Goal: Task Accomplishment & Management: Manage account settings

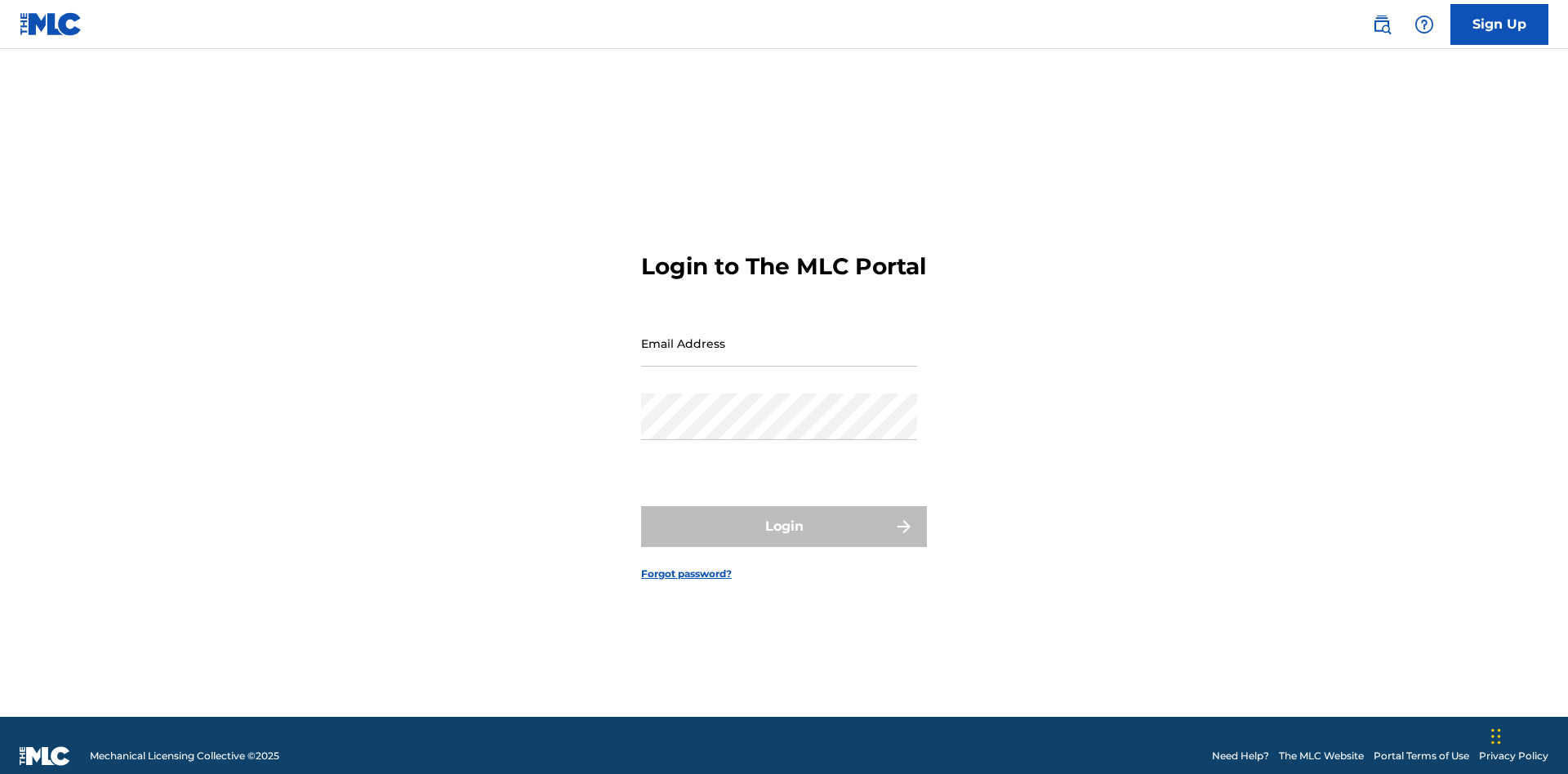
scroll to position [21, 0]
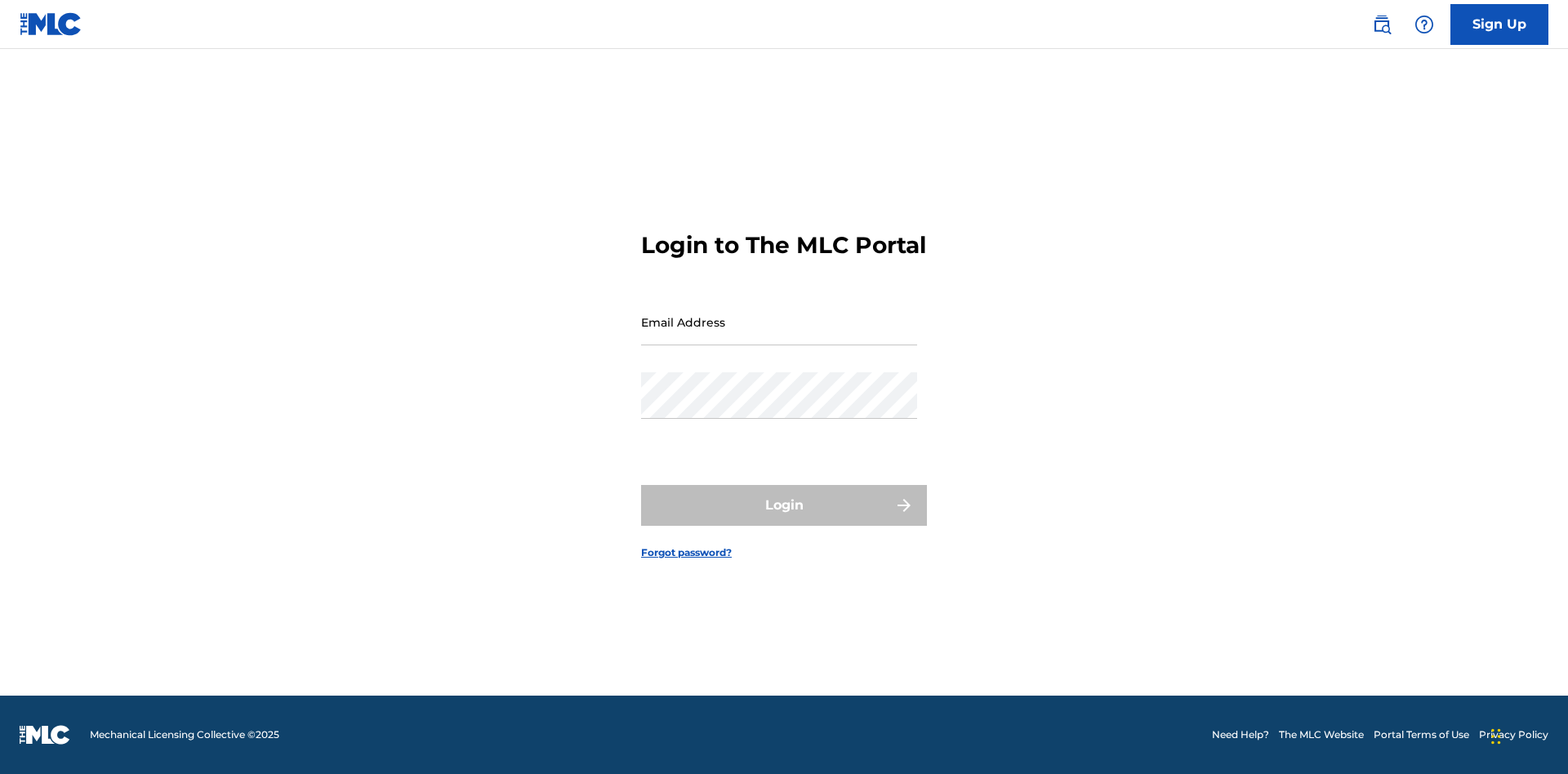
click at [779, 335] on input "Email Address" at bounding box center [779, 322] width 276 height 46
type input "[EMAIL_ADDRESS][DOMAIN_NAME]"
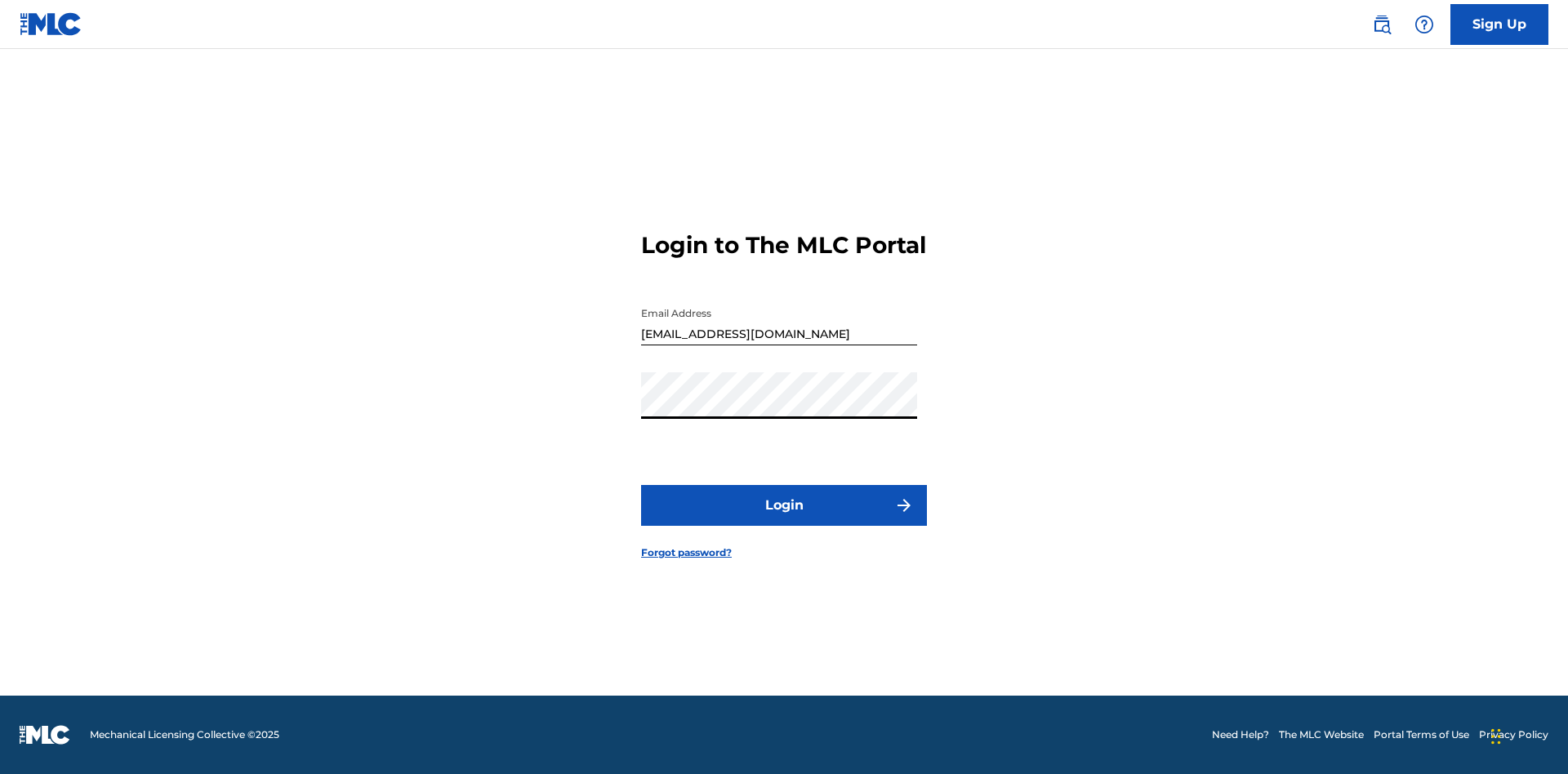
click at [784, 520] on button "Login" at bounding box center [784, 505] width 286 height 41
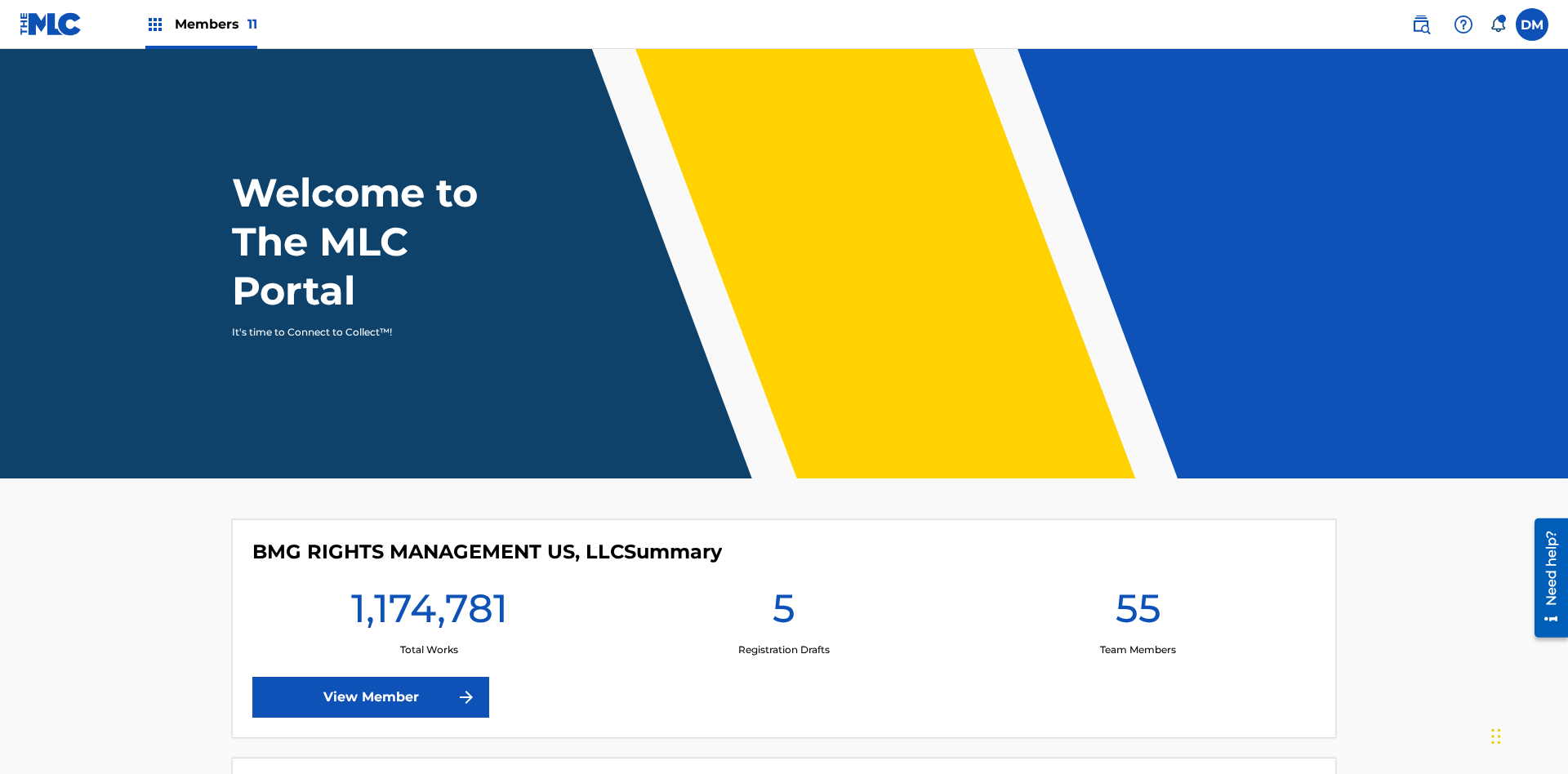
click at [201, 24] on span "Members 11" at bounding box center [215, 24] width 82 height 19
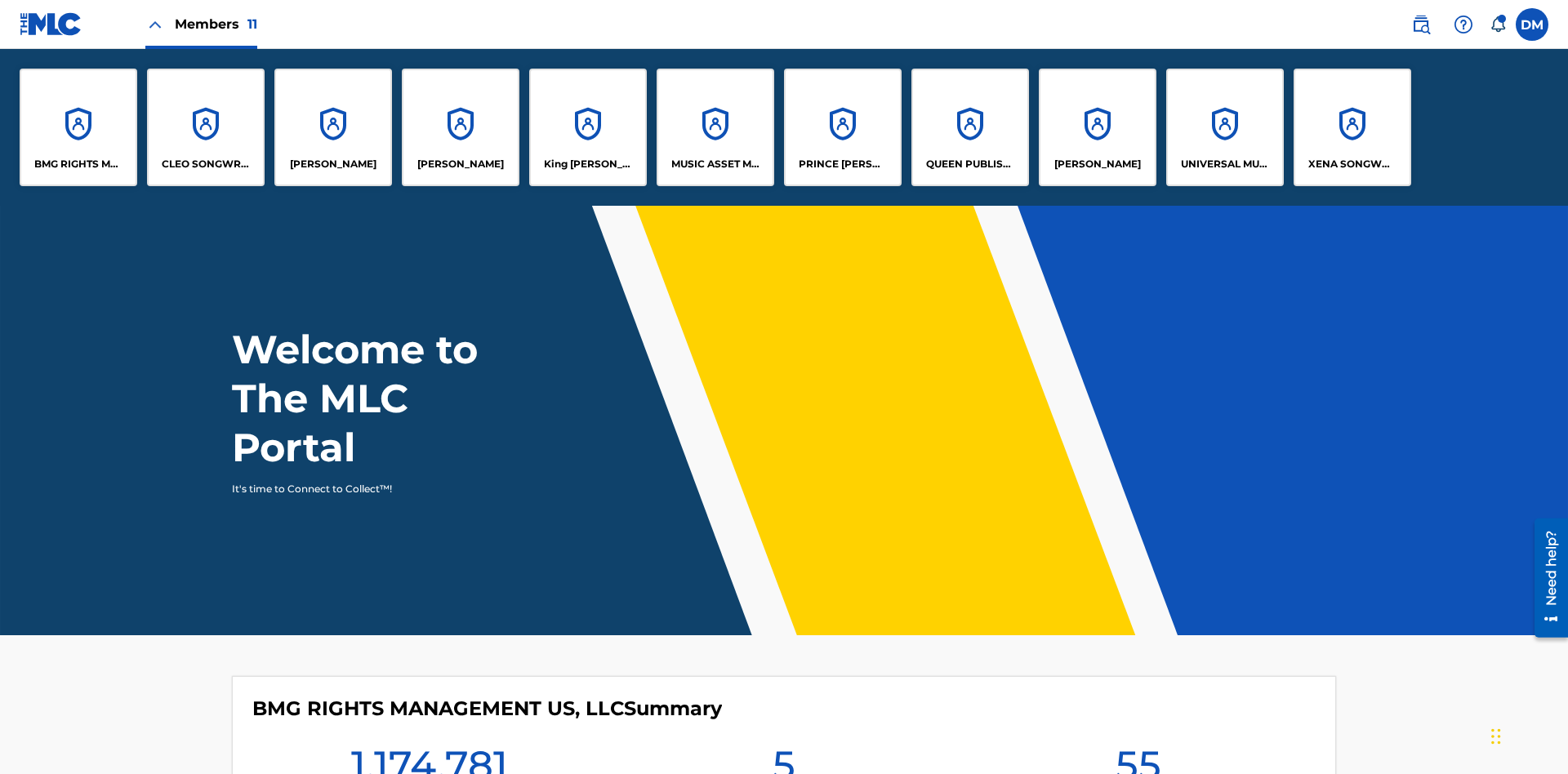
scroll to position [59, 0]
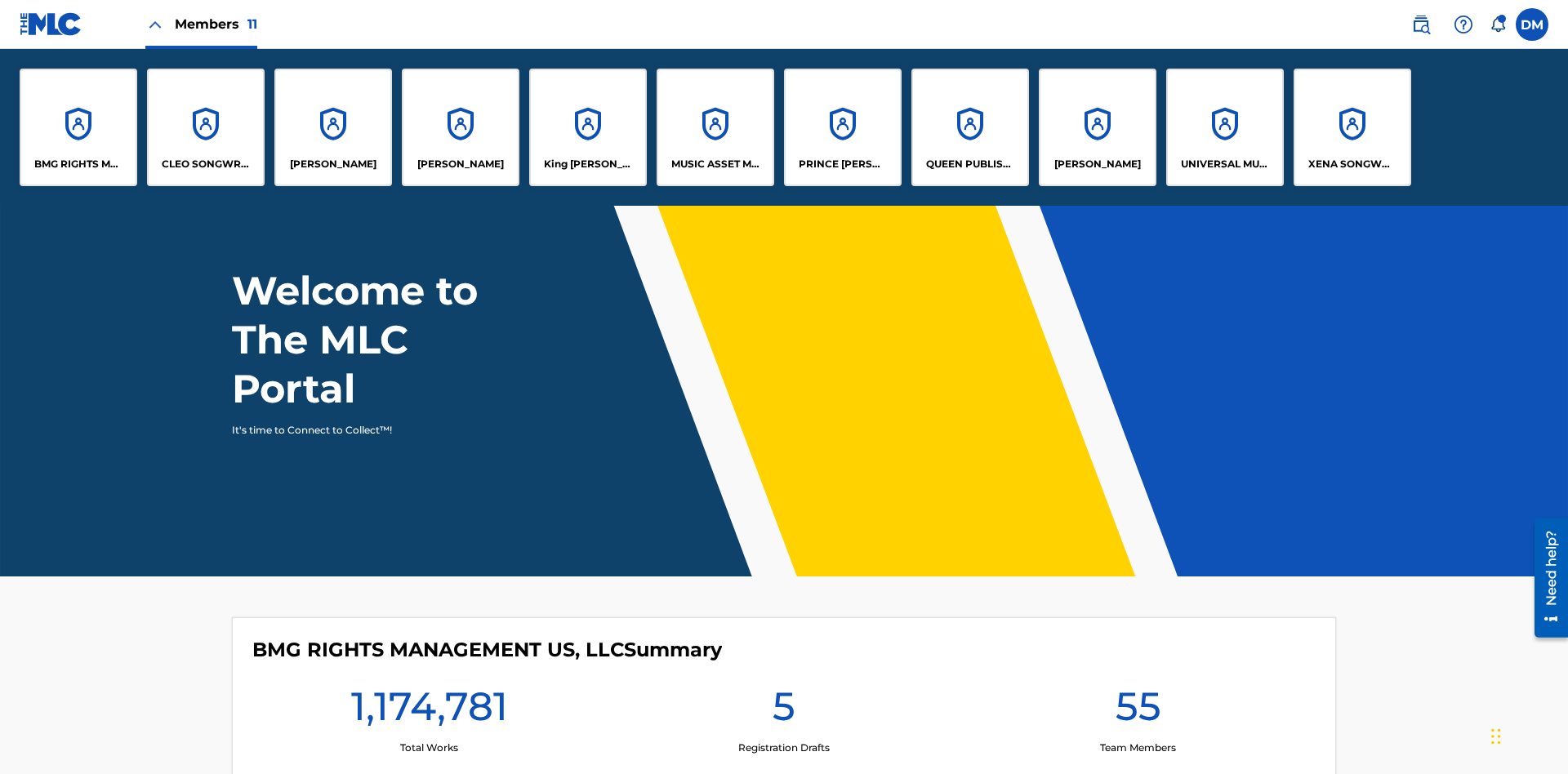
click at [587, 165] on p "King [PERSON_NAME]" at bounding box center [589, 164] width 89 height 14
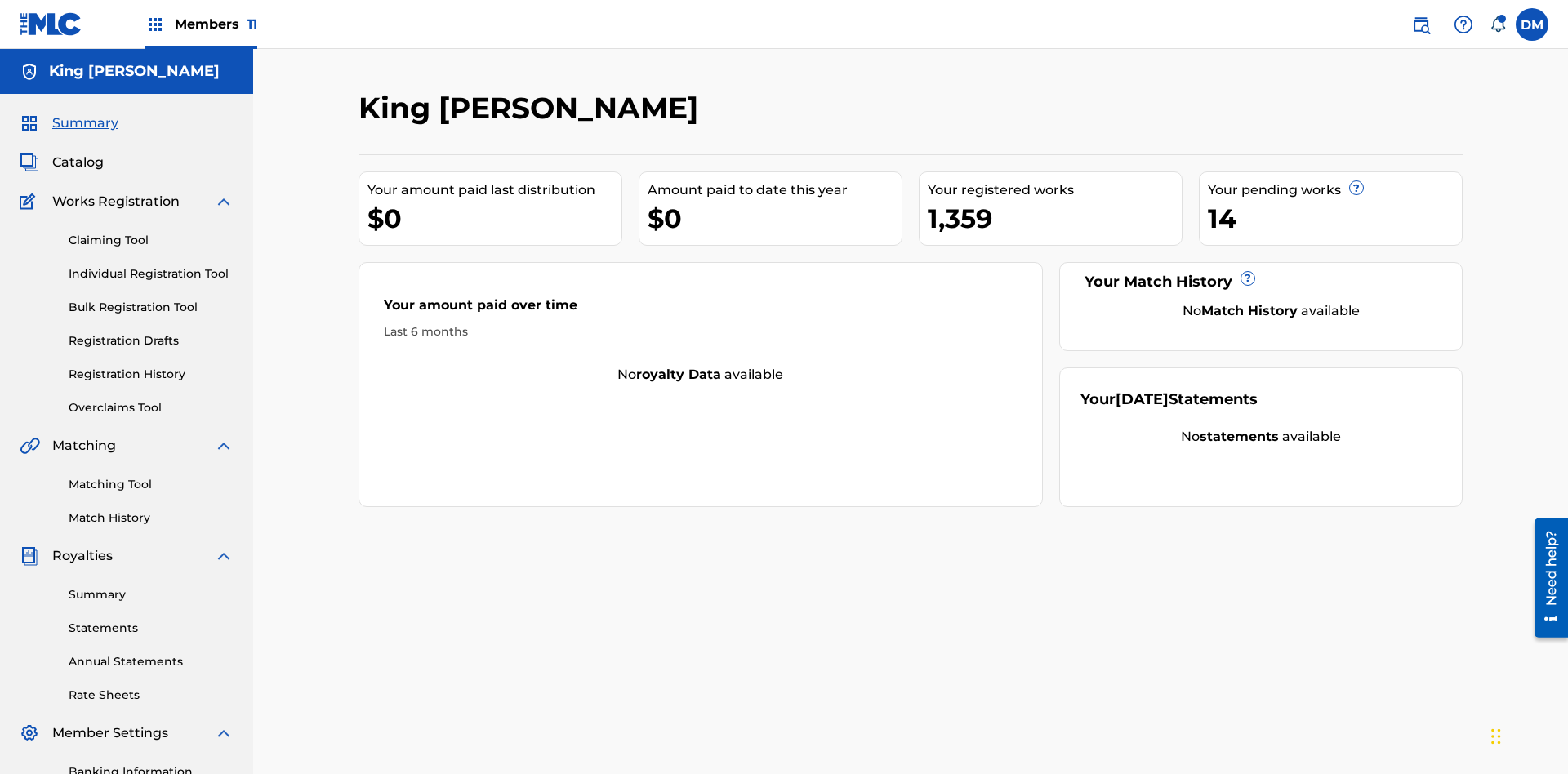
scroll to position [239, 0]
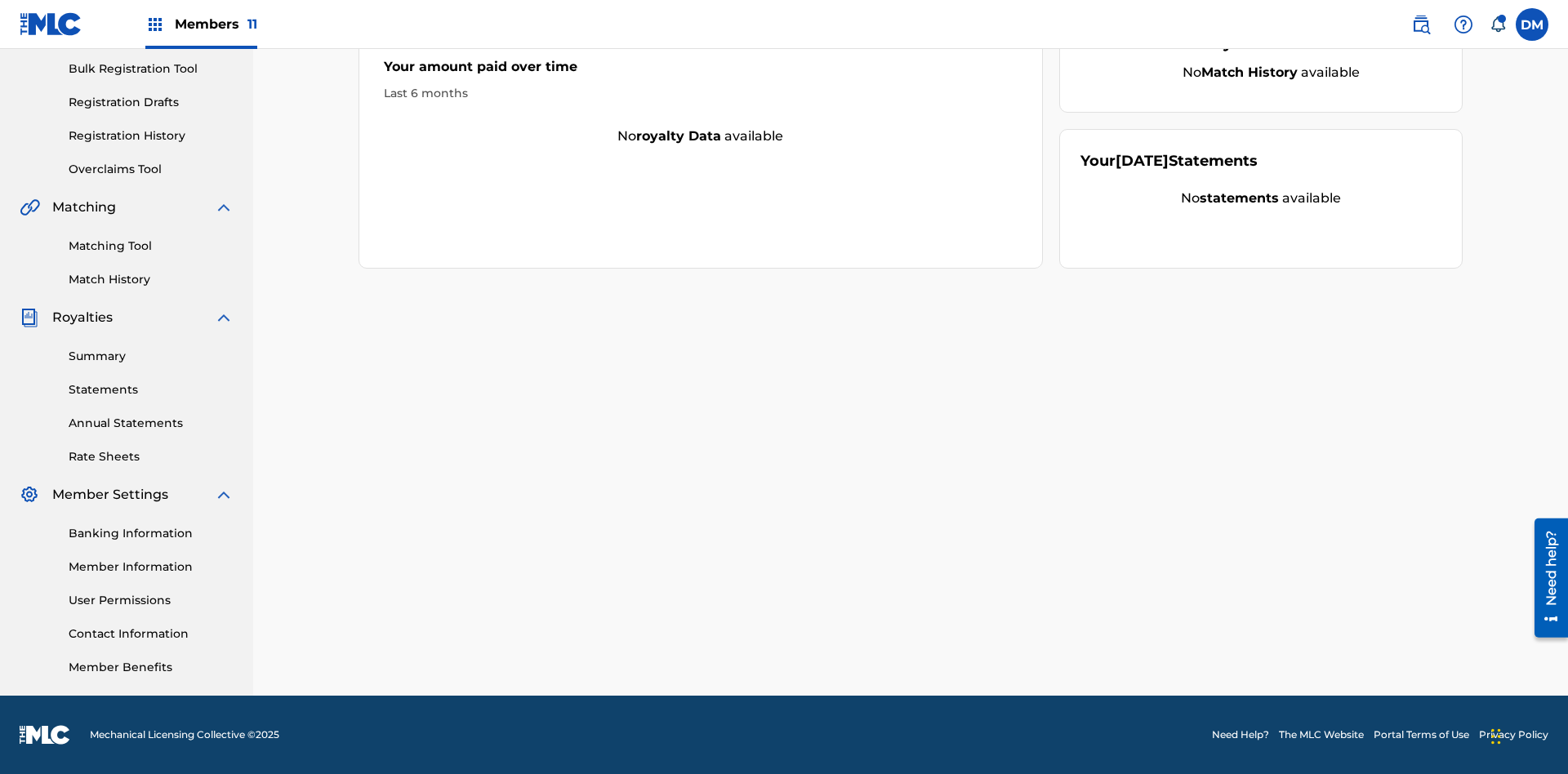
click at [151, 634] on link "Contact Information" at bounding box center [151, 634] width 165 height 17
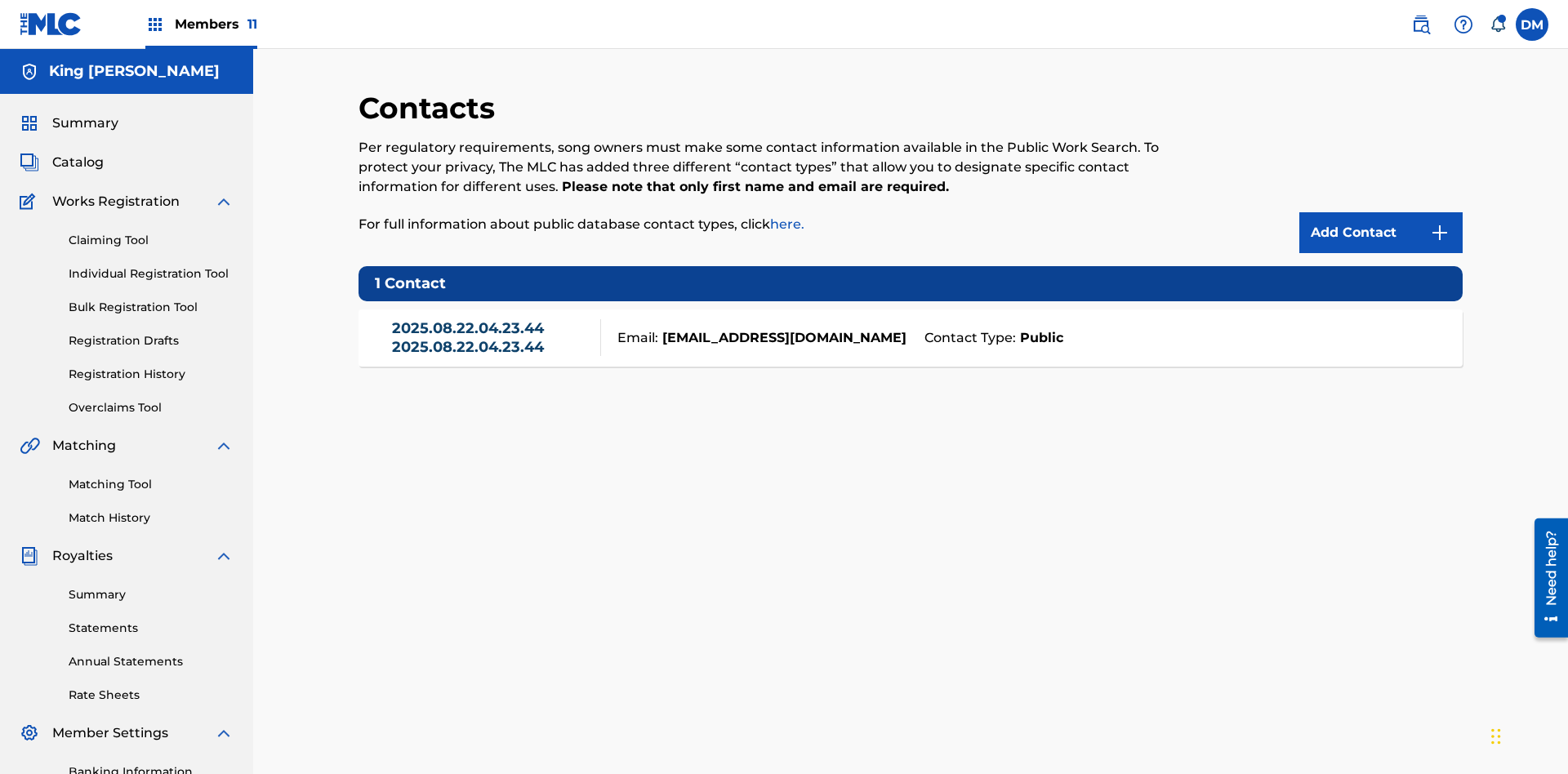
scroll to position [230, 0]
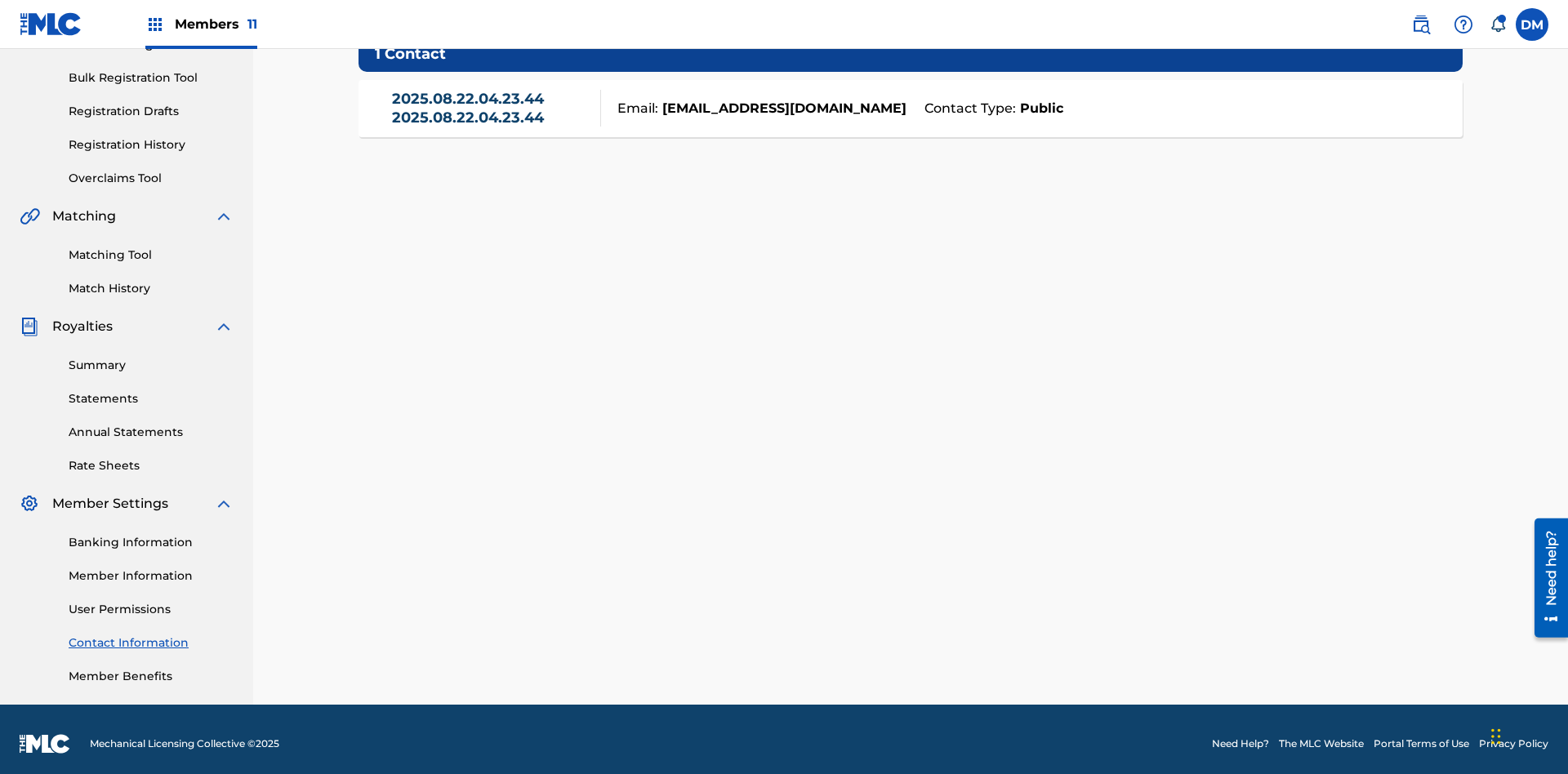
click at [1038, 108] on strong "Public" at bounding box center [1040, 109] width 47 height 20
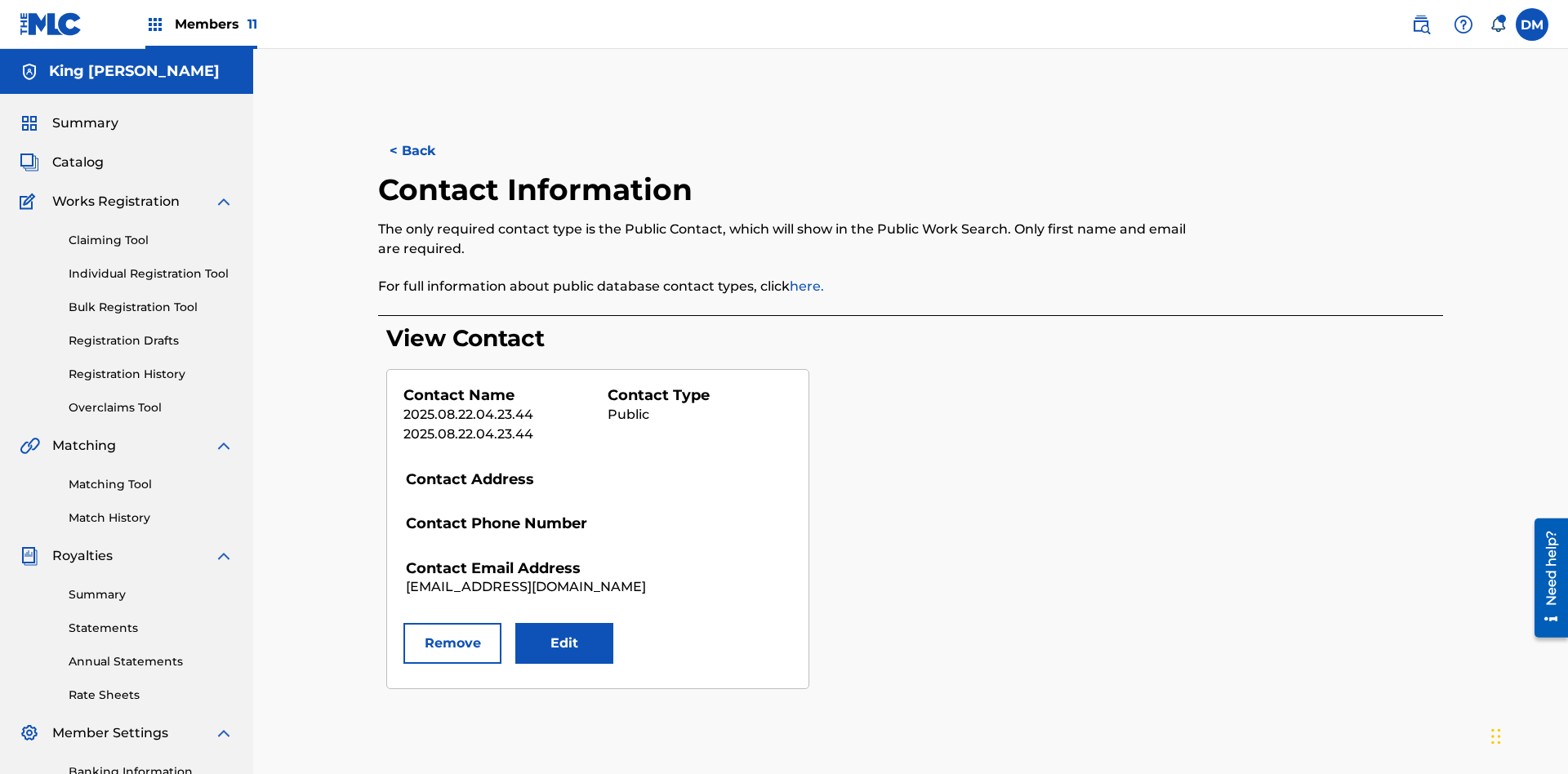
scroll to position [239, 0]
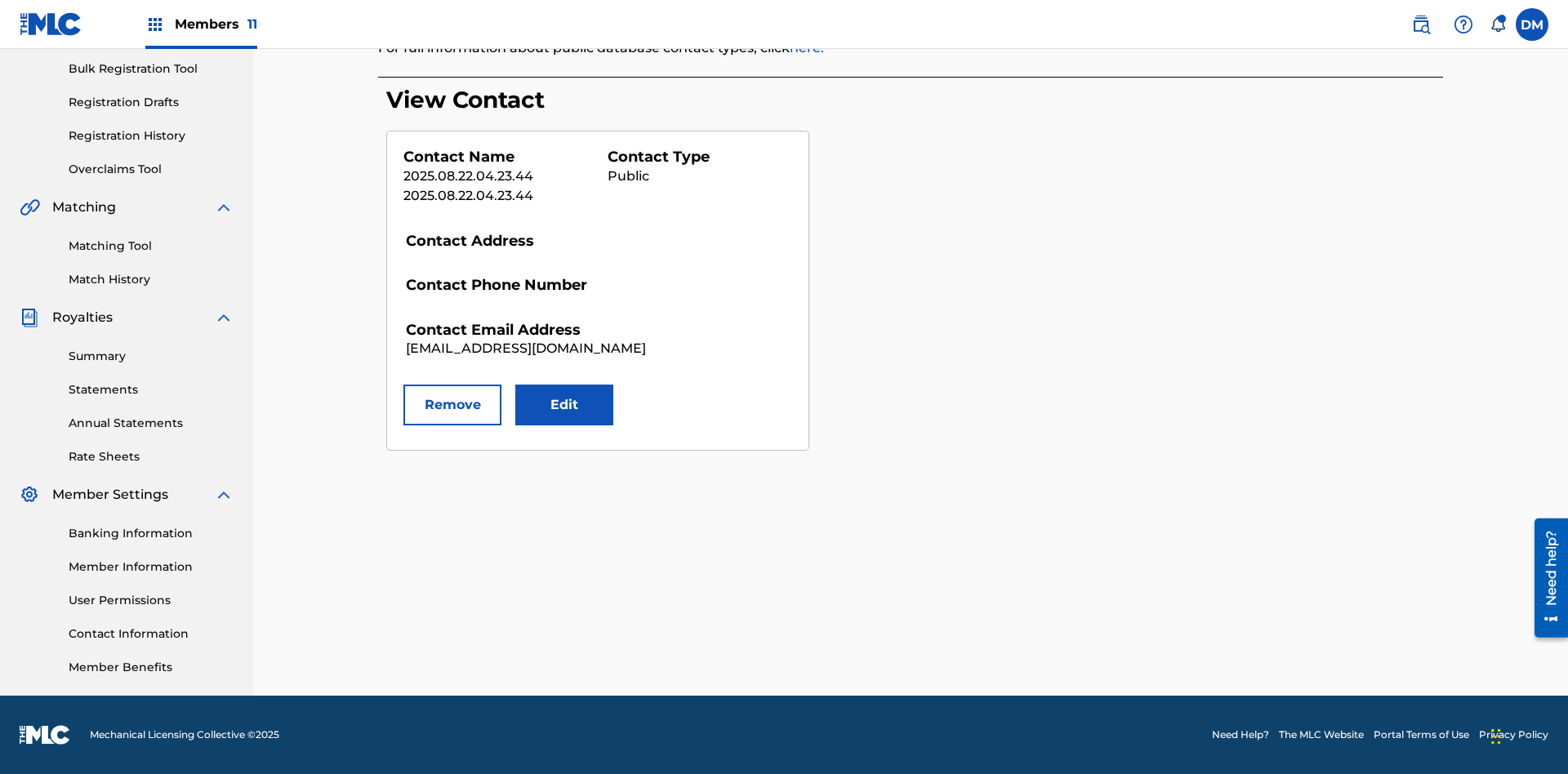
click at [452, 405] on button "Remove" at bounding box center [452, 404] width 98 height 41
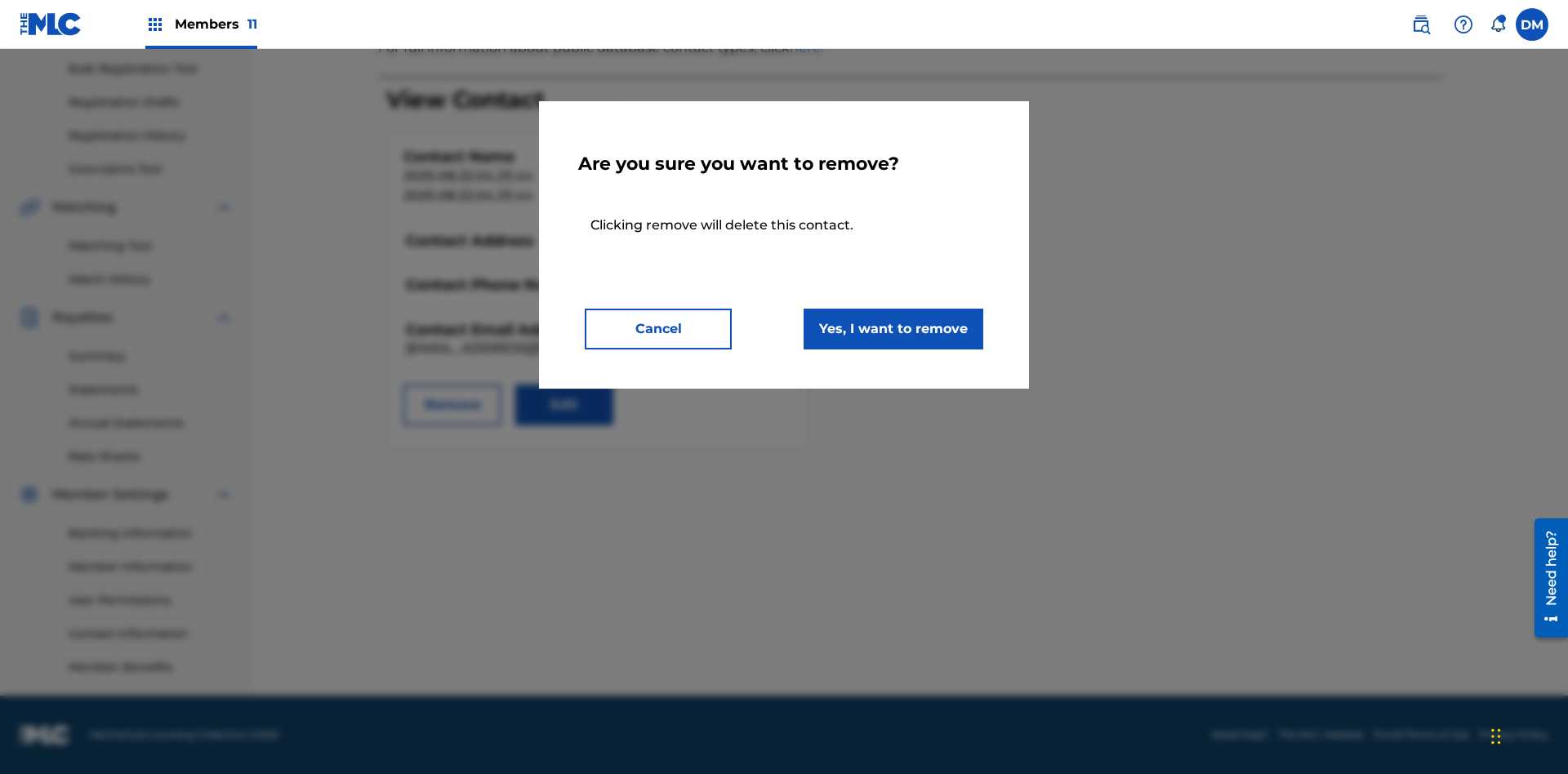
click at [893, 328] on button "Yes, I want to remove" at bounding box center [893, 328] width 180 height 41
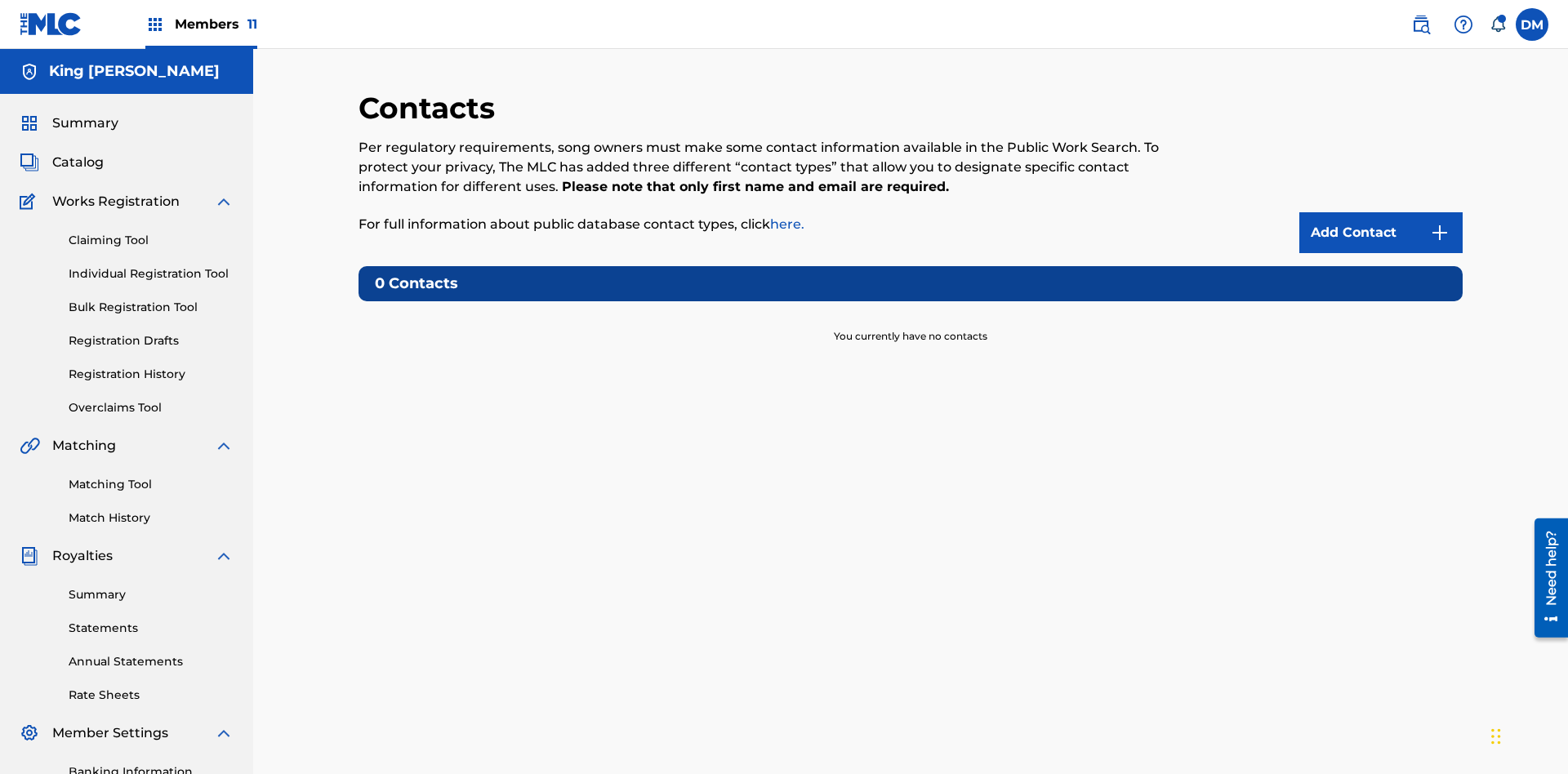
scroll to position [125, 0]
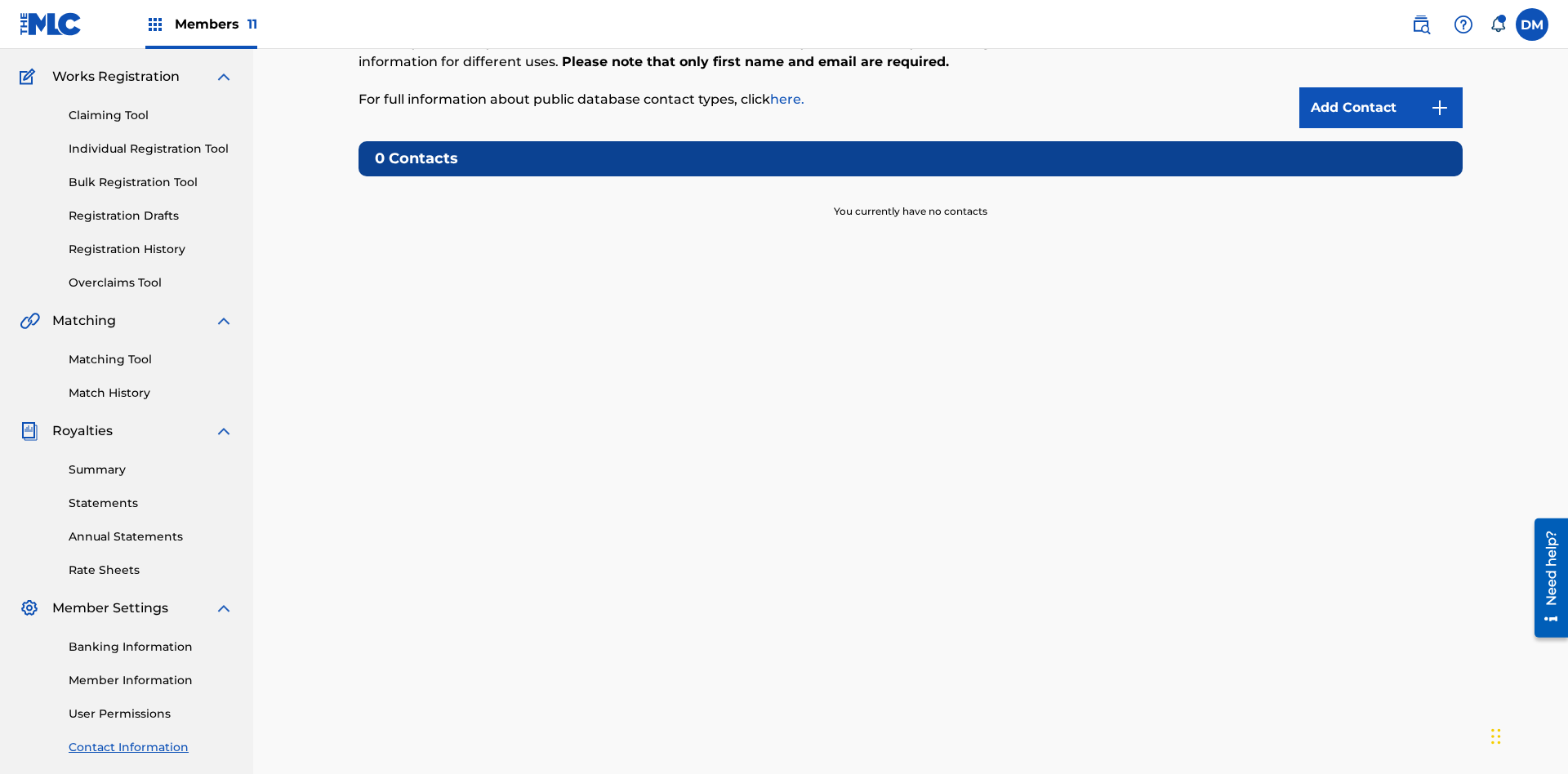
click at [1440, 108] on img at bounding box center [1440, 108] width 20 height 20
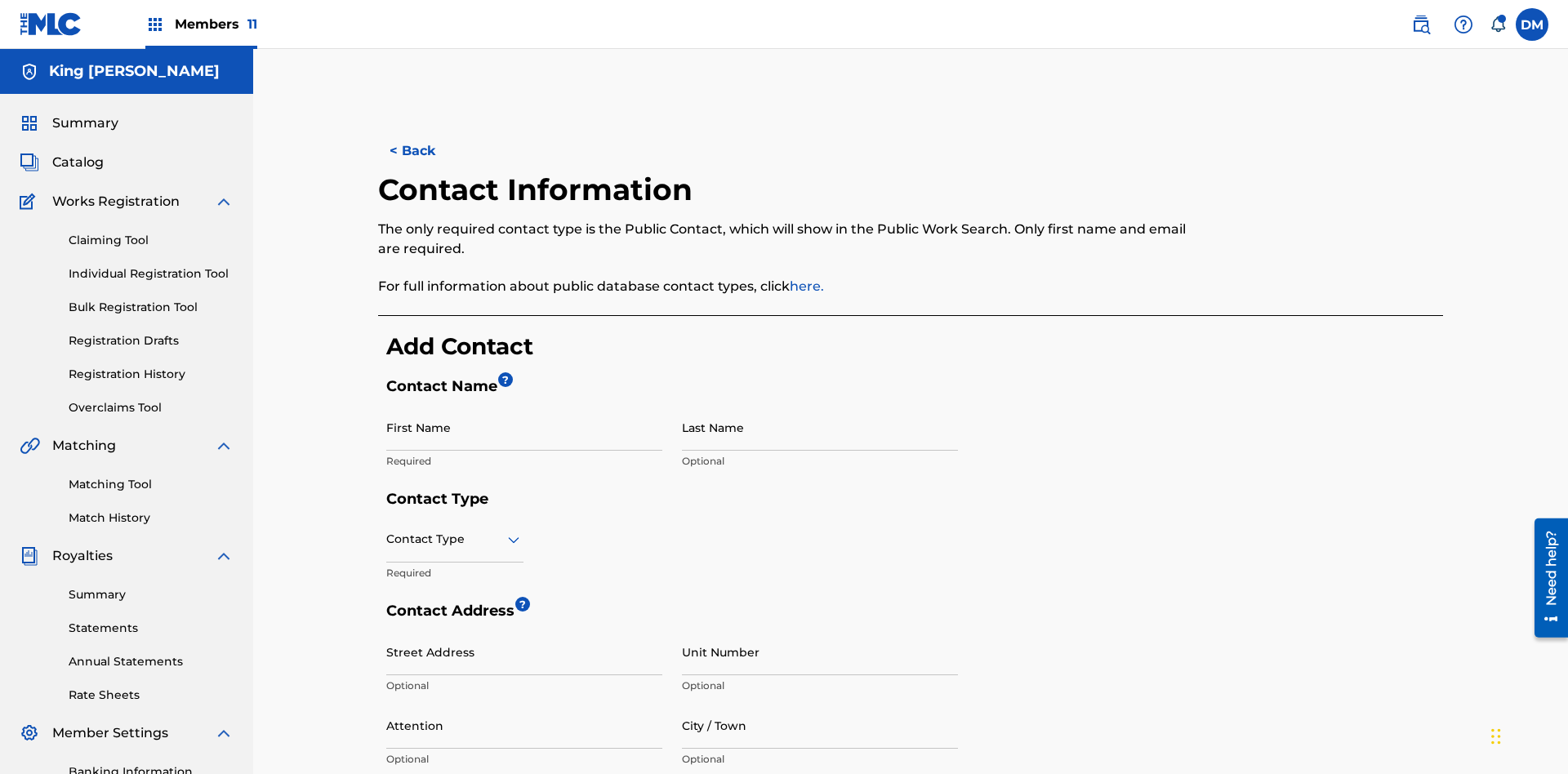
scroll to position [306, 0]
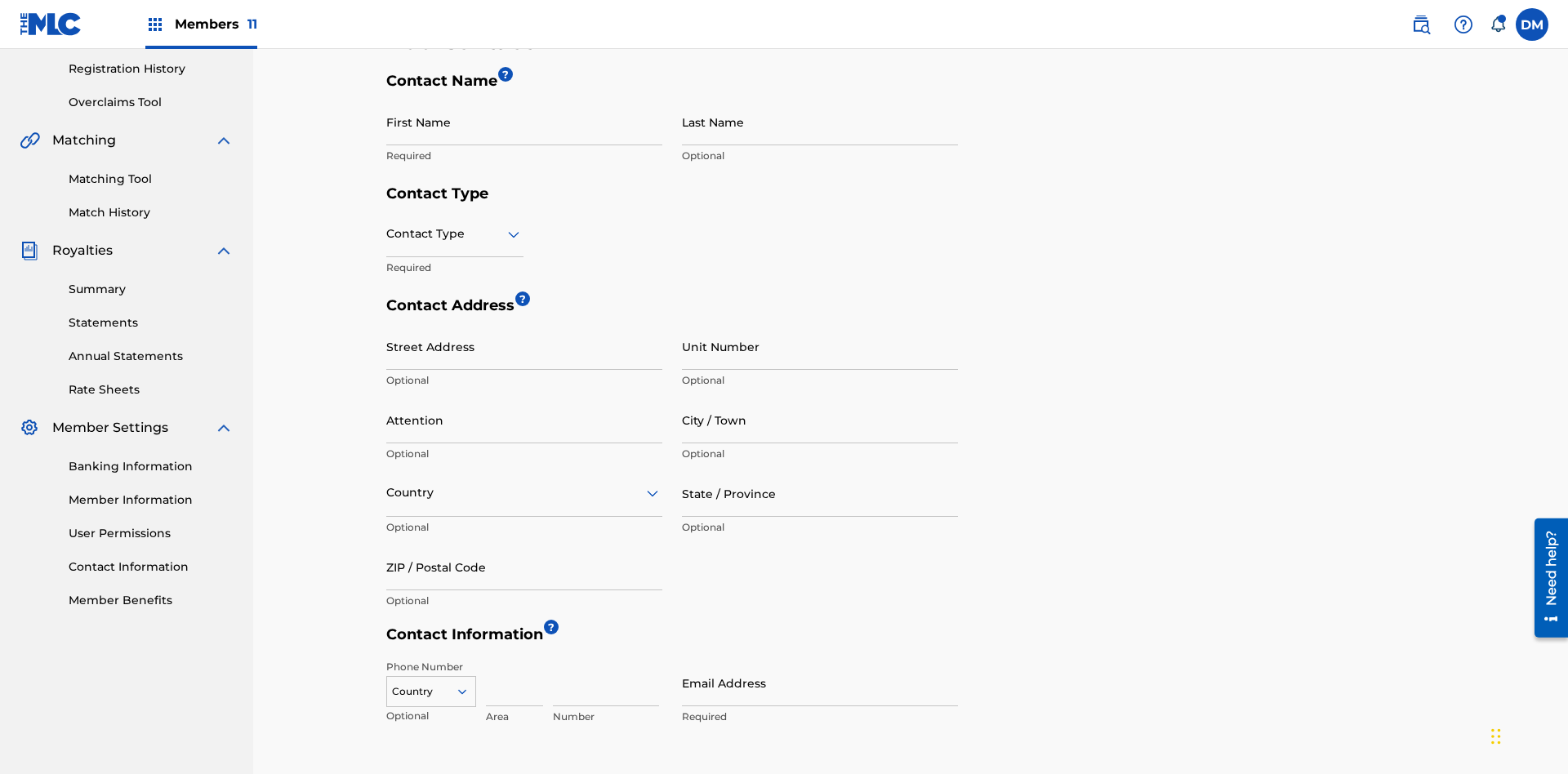
click at [524, 122] on input "First Name" at bounding box center [524, 121] width 276 height 46
type input "2025.08.22.05.49.50"
click at [820, 122] on input "Last Name" at bounding box center [819, 121] width 276 height 46
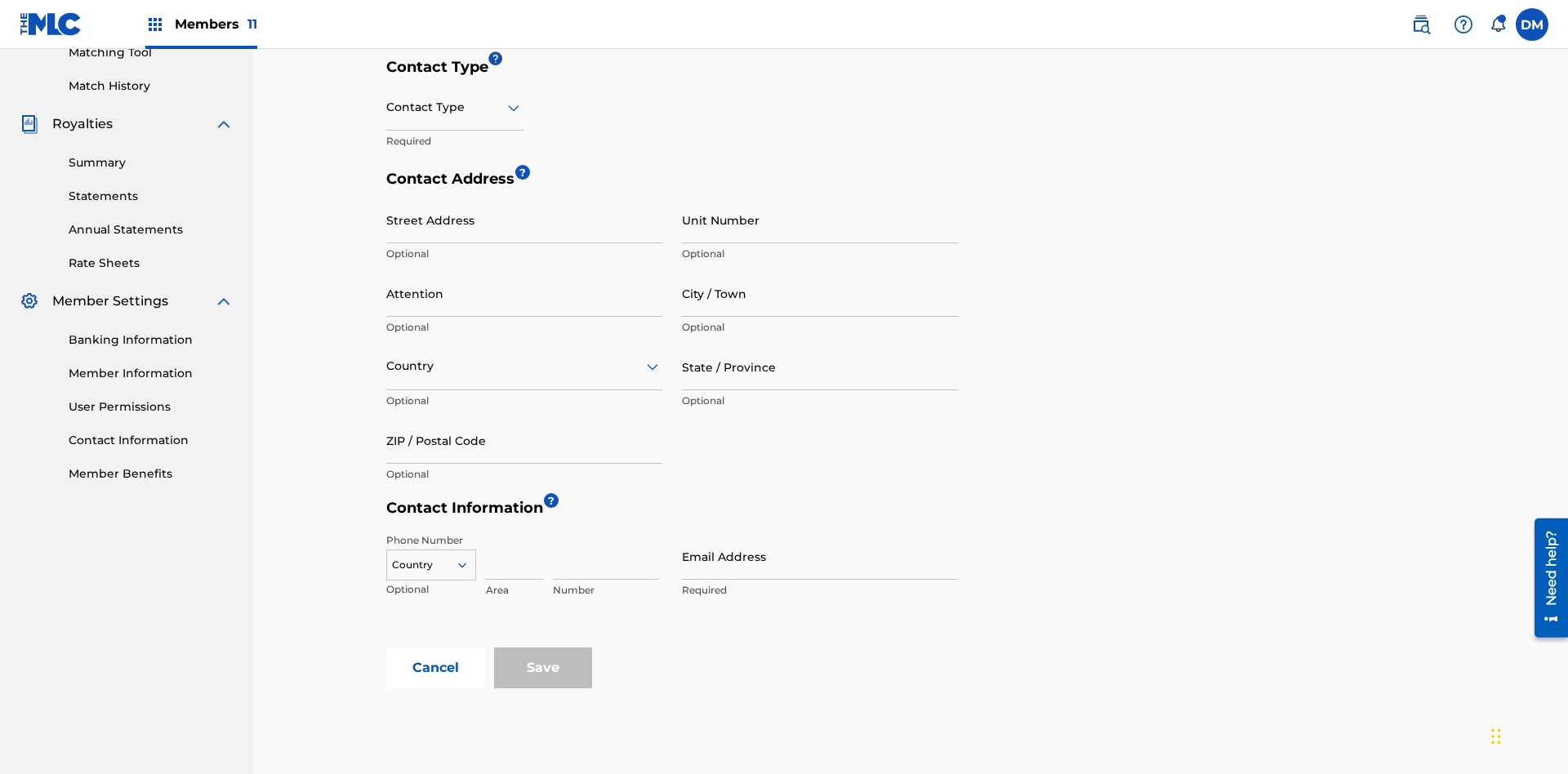
type input "2025.08.22.05.49.50"
click at [387, 107] on input "text" at bounding box center [388, 107] width 4 height 17
click at [455, 148] on div "Public" at bounding box center [455, 149] width 136 height 37
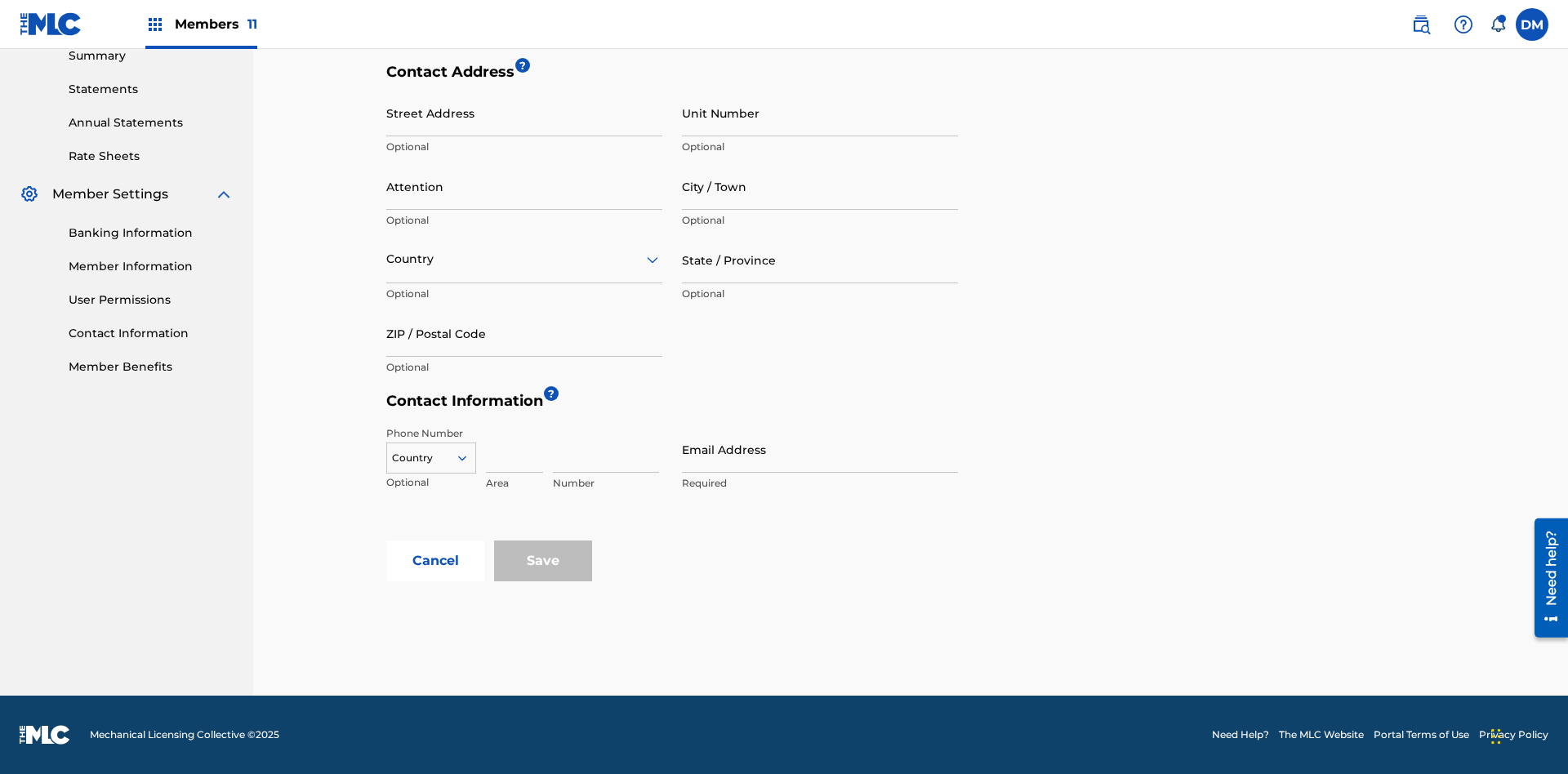
click at [820, 449] on input "Email Address" at bounding box center [819, 449] width 276 height 46
type input "[EMAIL_ADDRESS][DOMAIN_NAME]"
click at [543, 562] on input "Save" at bounding box center [543, 561] width 98 height 41
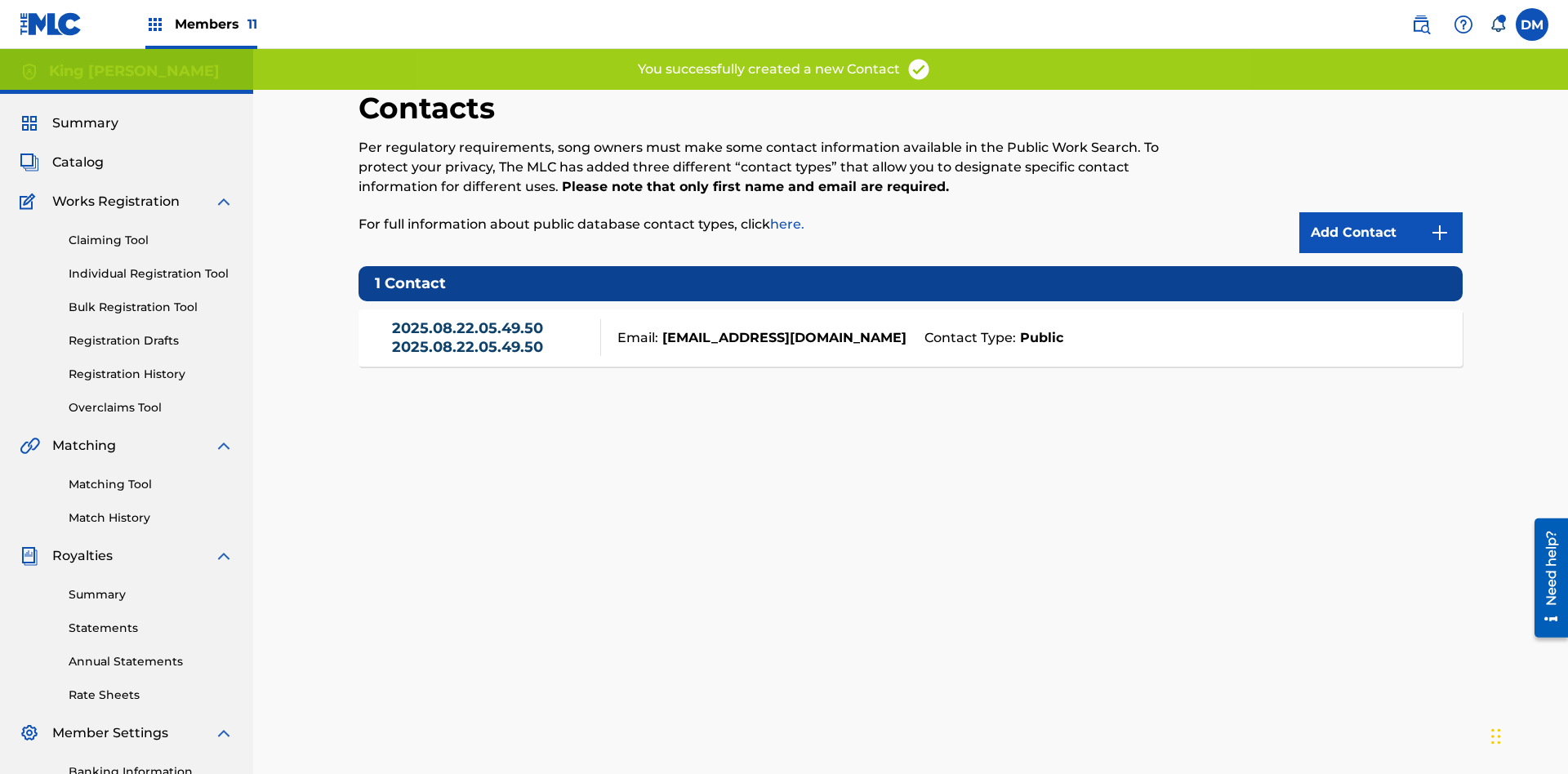
scroll to position [239, 0]
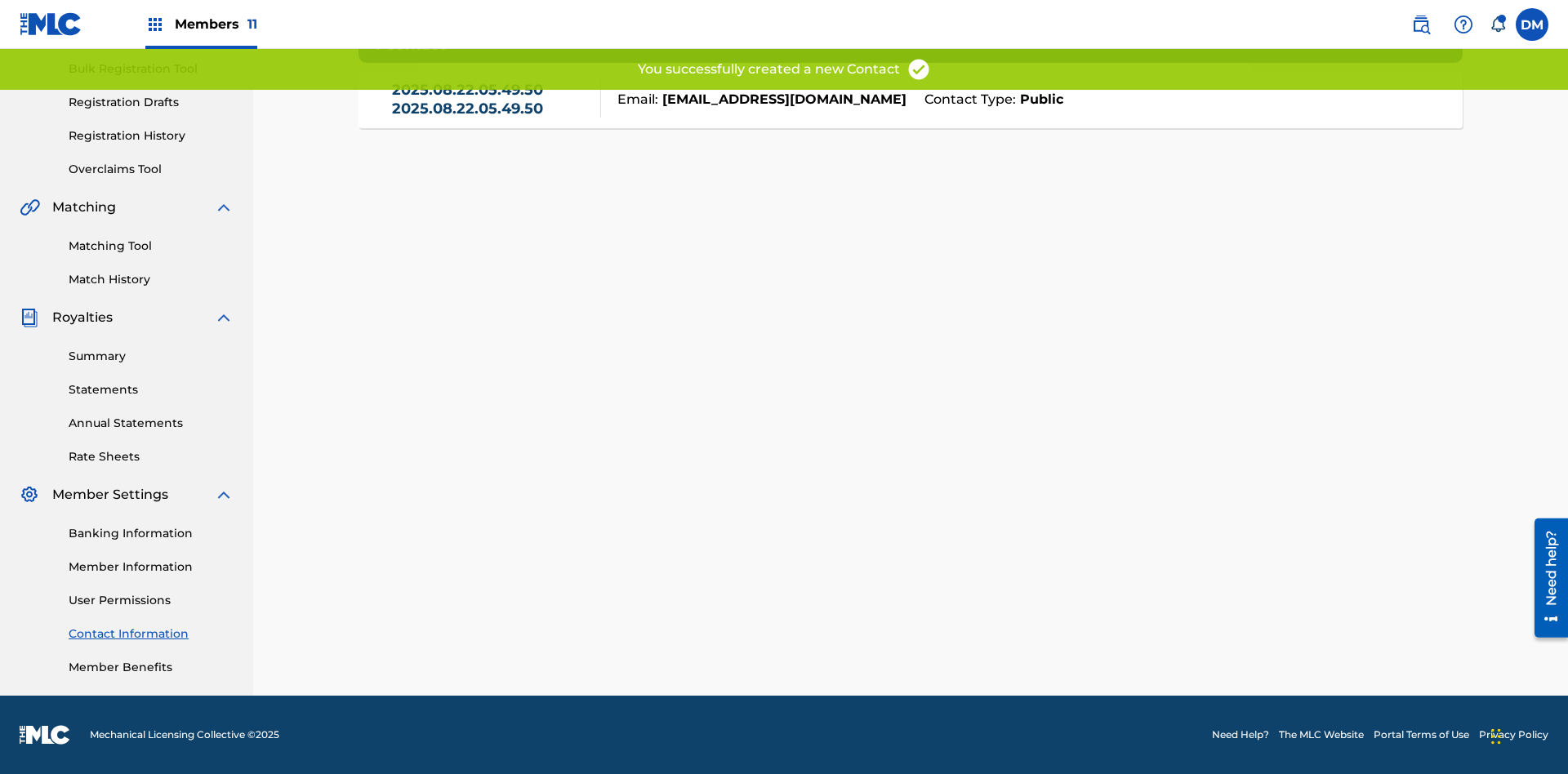
click at [151, 634] on link "Contact Information" at bounding box center [151, 634] width 165 height 17
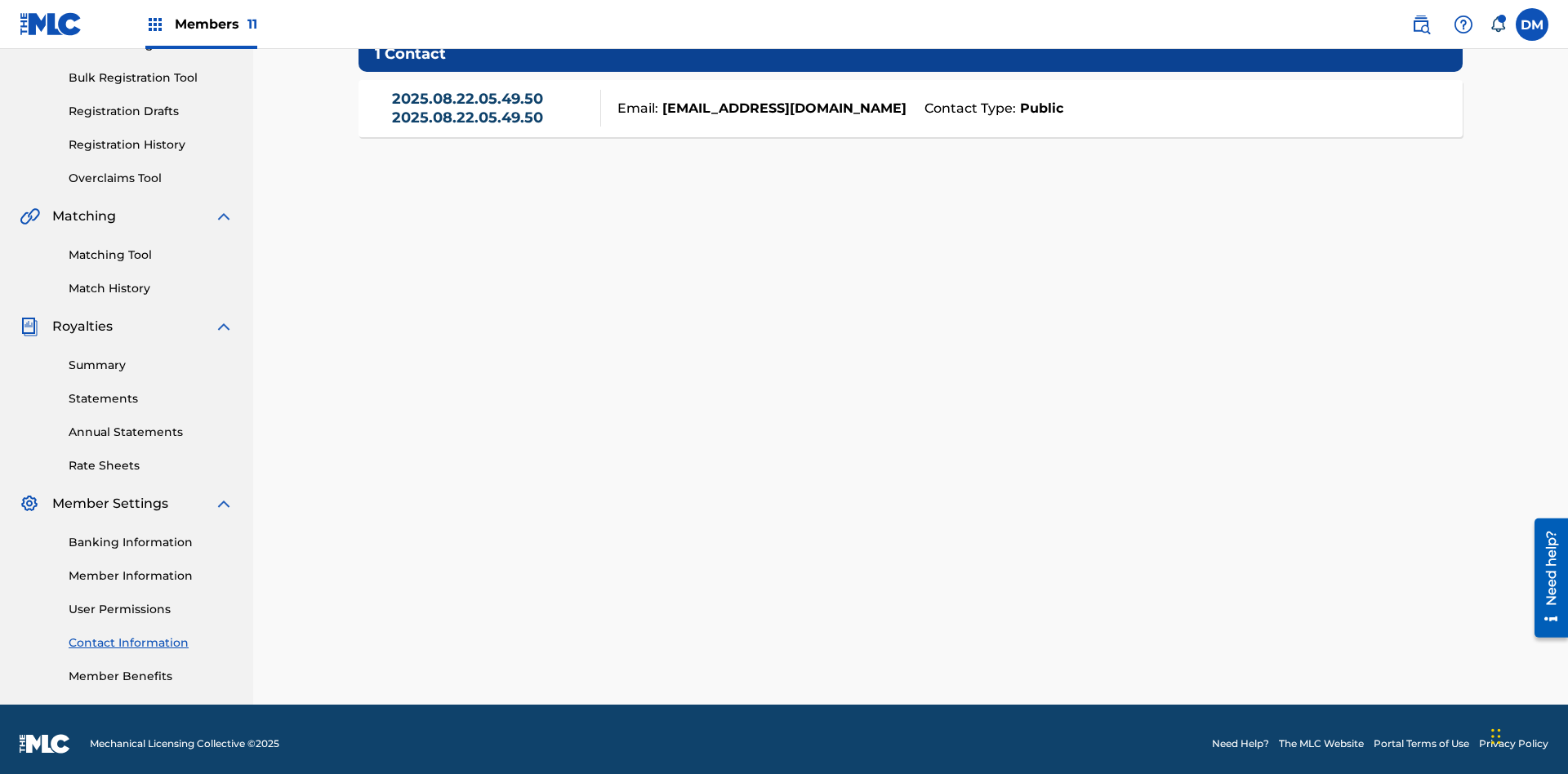
scroll to position [222, 0]
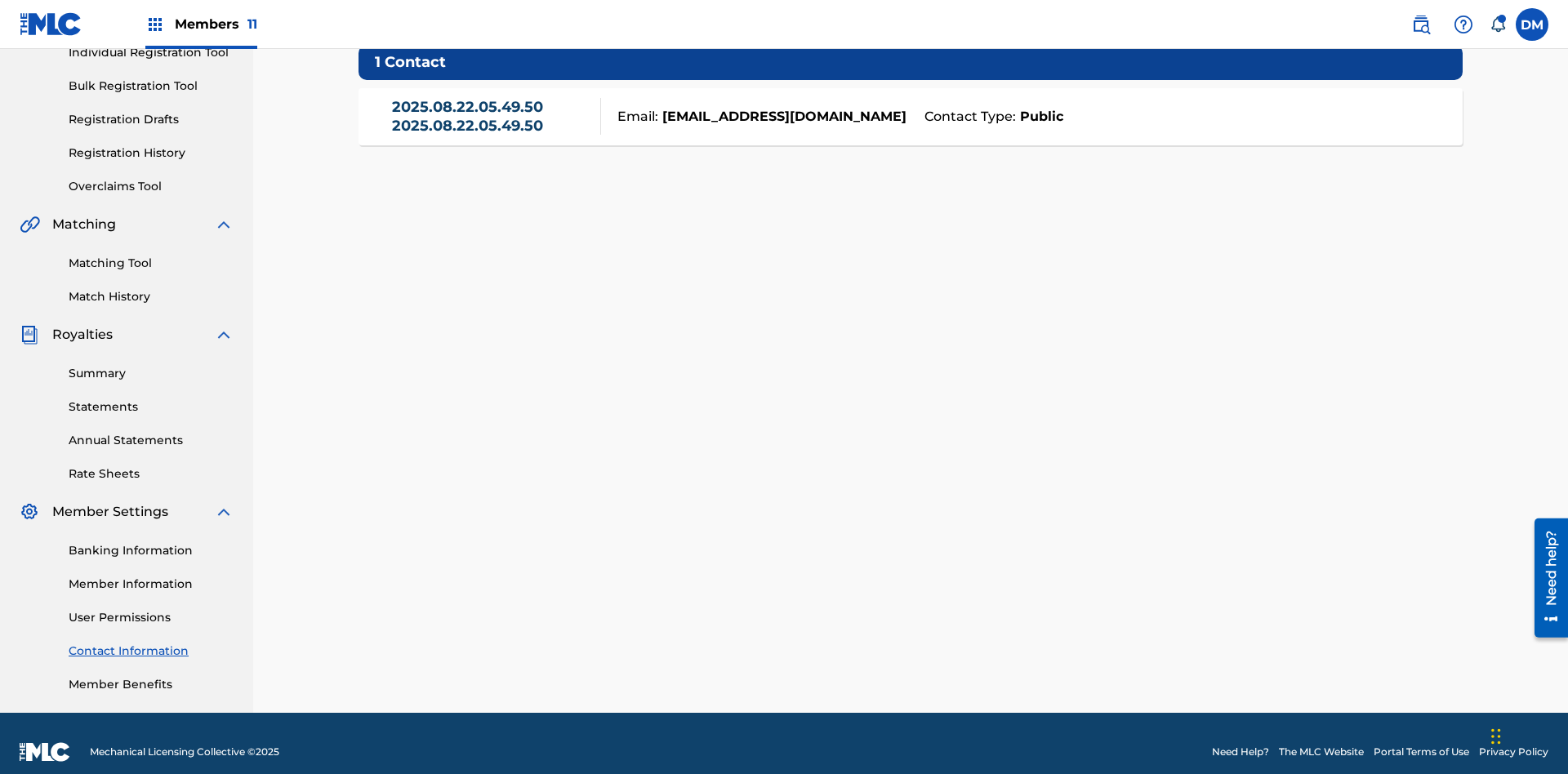
click at [492, 116] on link "2025.08.22.05.49.50 2025.08.22.05.49.50" at bounding box center [493, 116] width 201 height 37
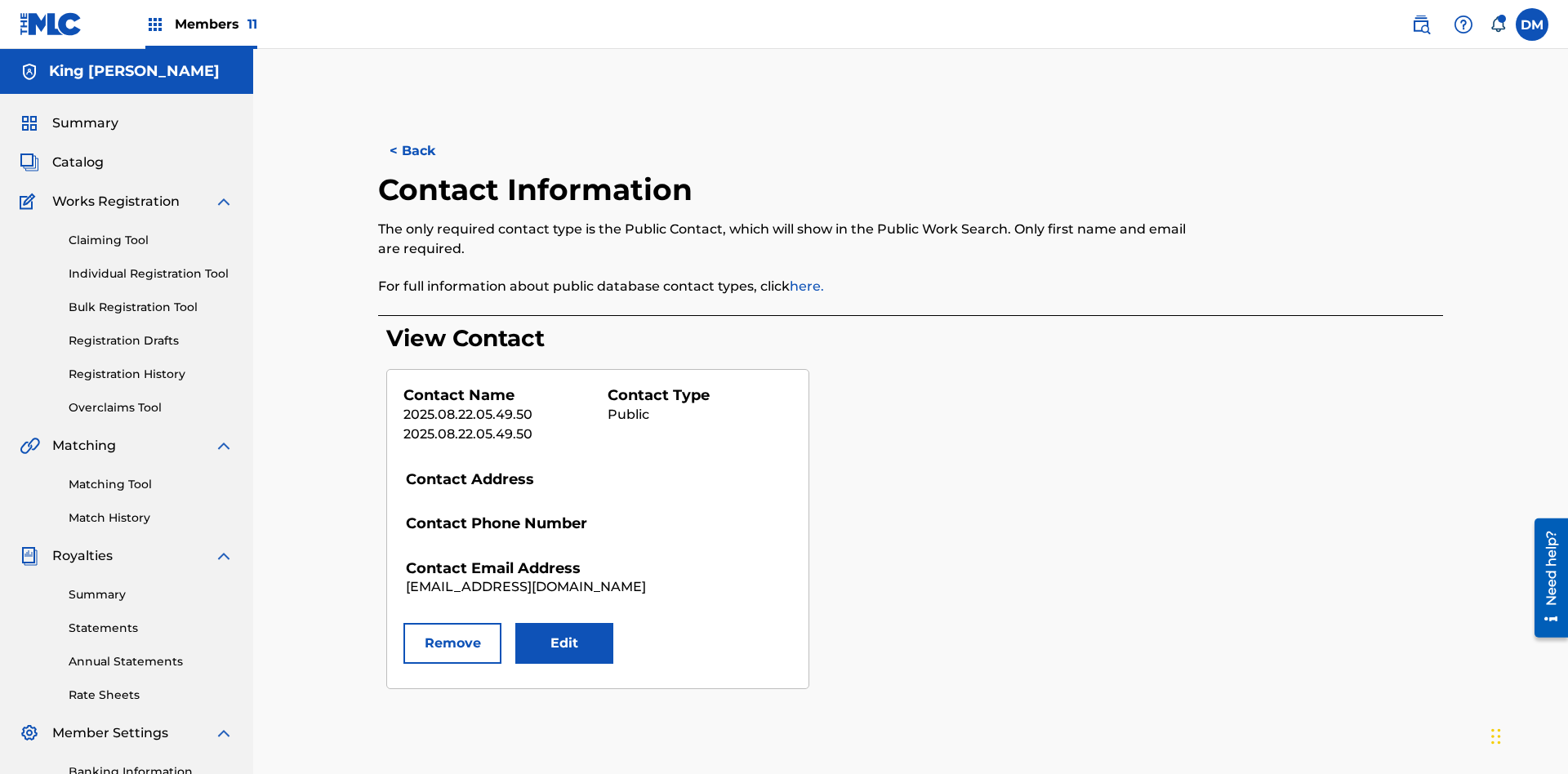
scroll to position [239, 0]
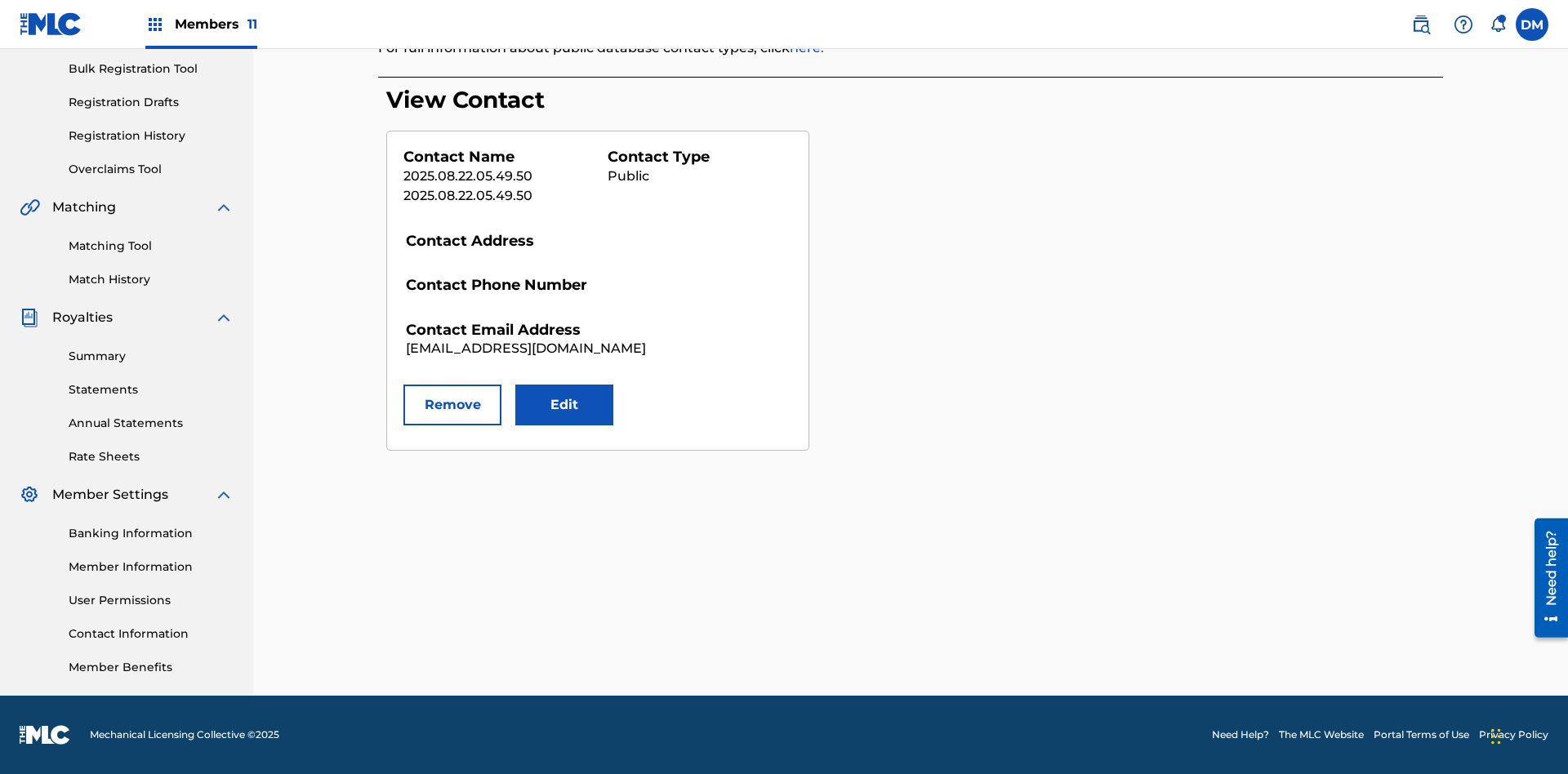
click at [564, 405] on button "Edit" at bounding box center [564, 404] width 98 height 41
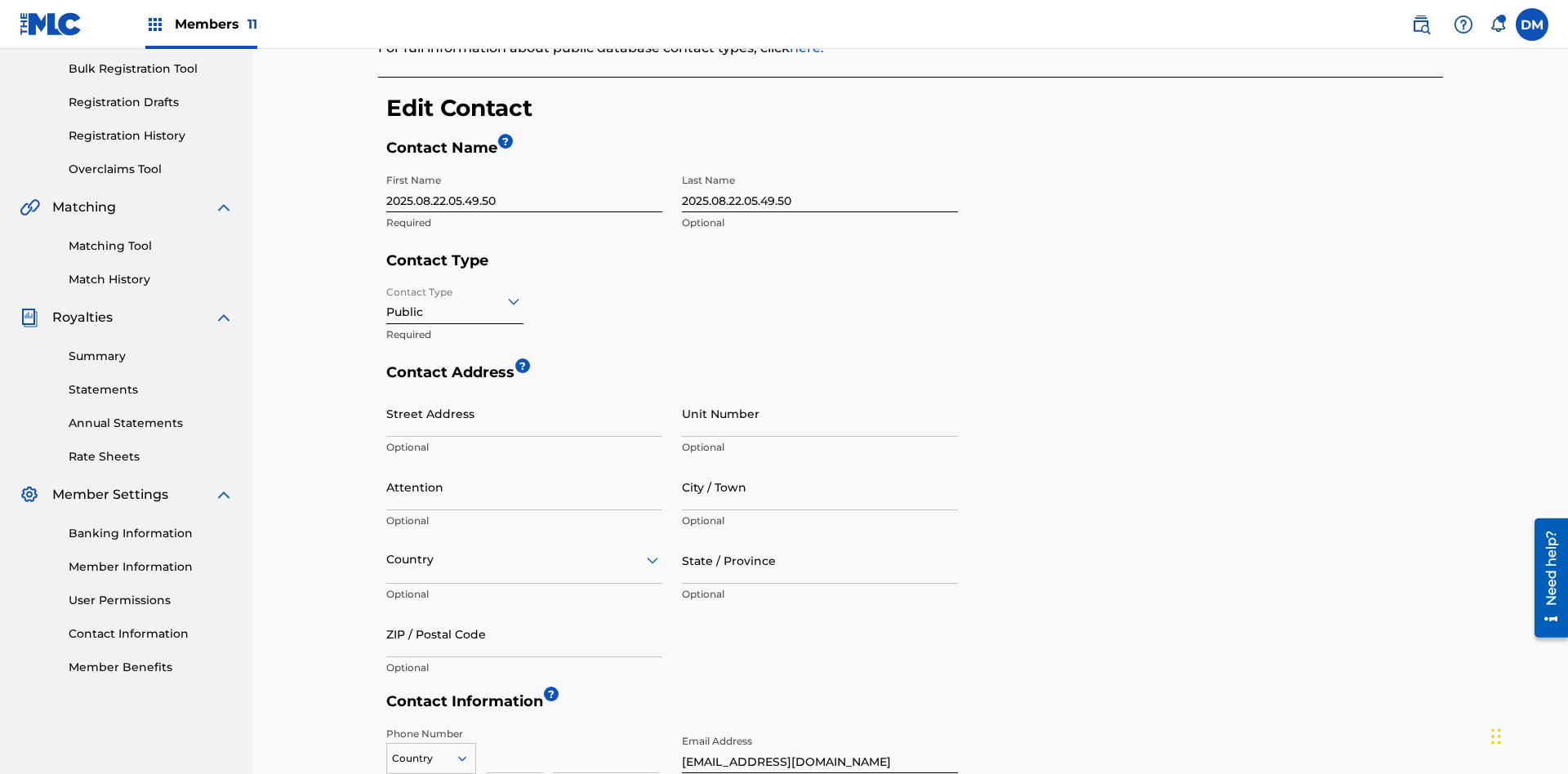
scroll to position [306, 0]
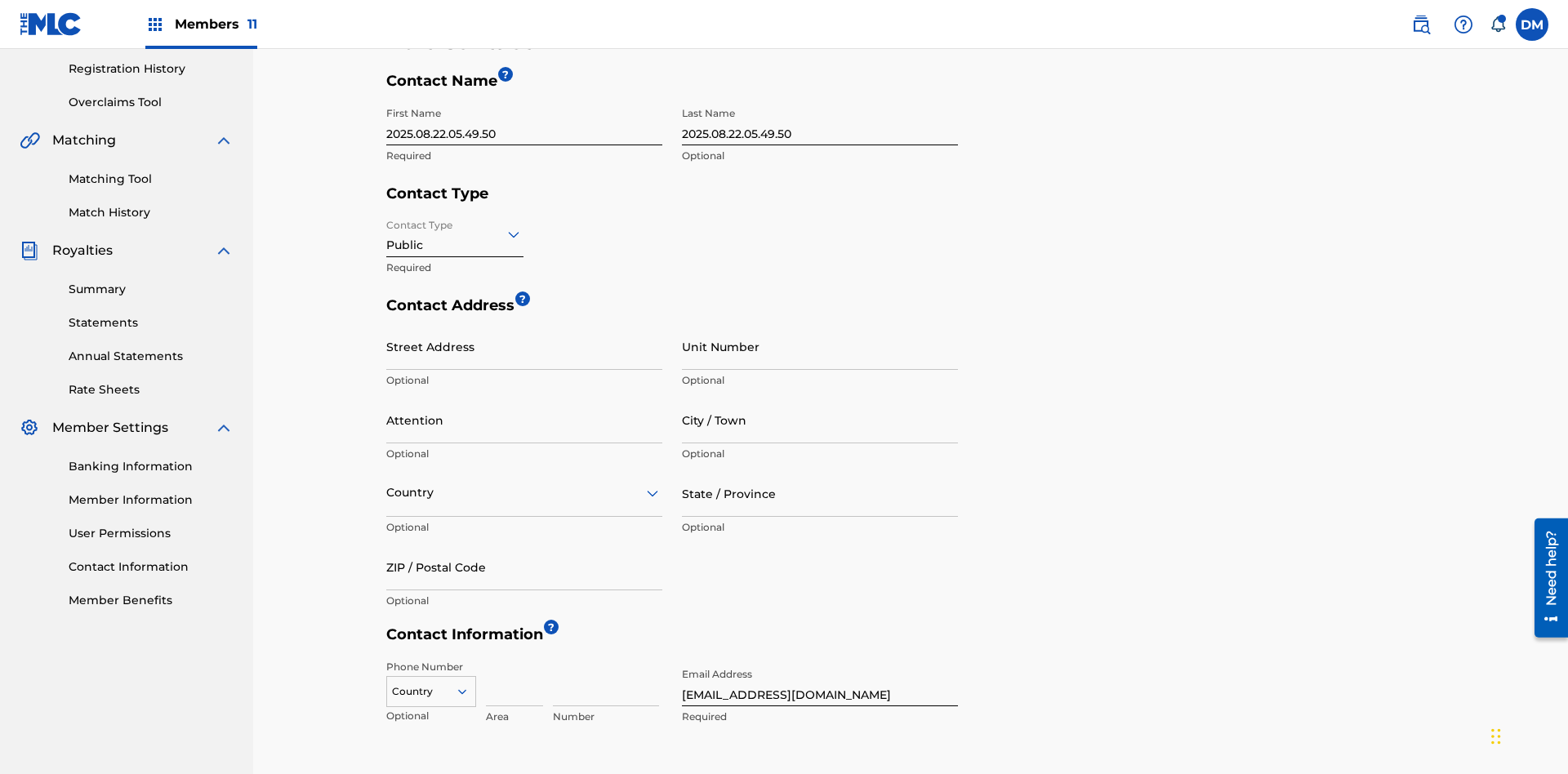
click at [524, 122] on input "2025.08.22.05.49.50" at bounding box center [524, 121] width 276 height 46
type input "2025.08.22.05.53.15"
click at [820, 122] on input "2025.08.22.05.49.50" at bounding box center [819, 121] width 276 height 46
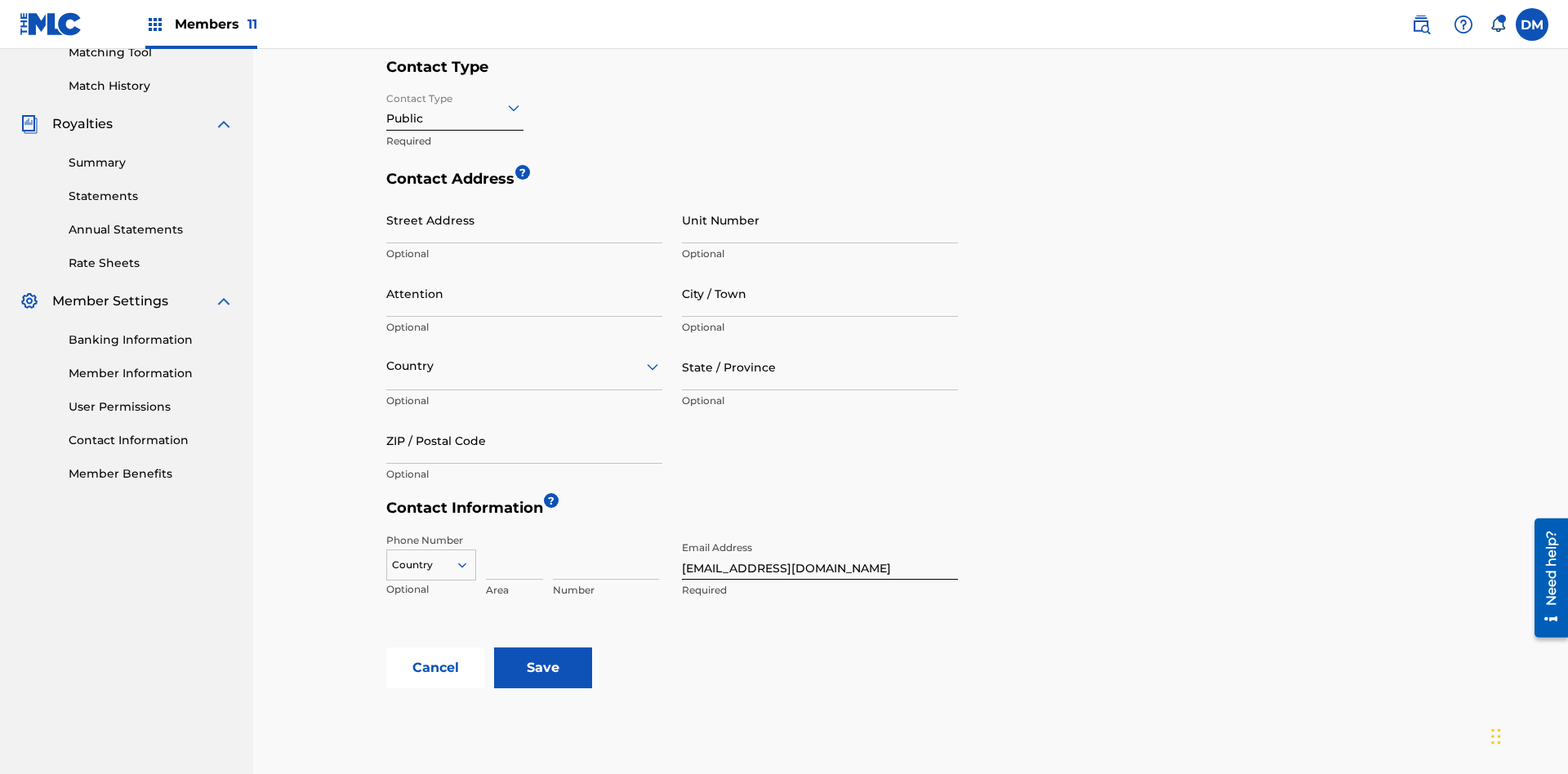
type input "2025.08.22.05.53.15"
click at [387, 107] on input "Contact Type" at bounding box center [388, 107] width 4 height 17
click at [455, 185] on div "Finance" at bounding box center [455, 185] width 136 height 37
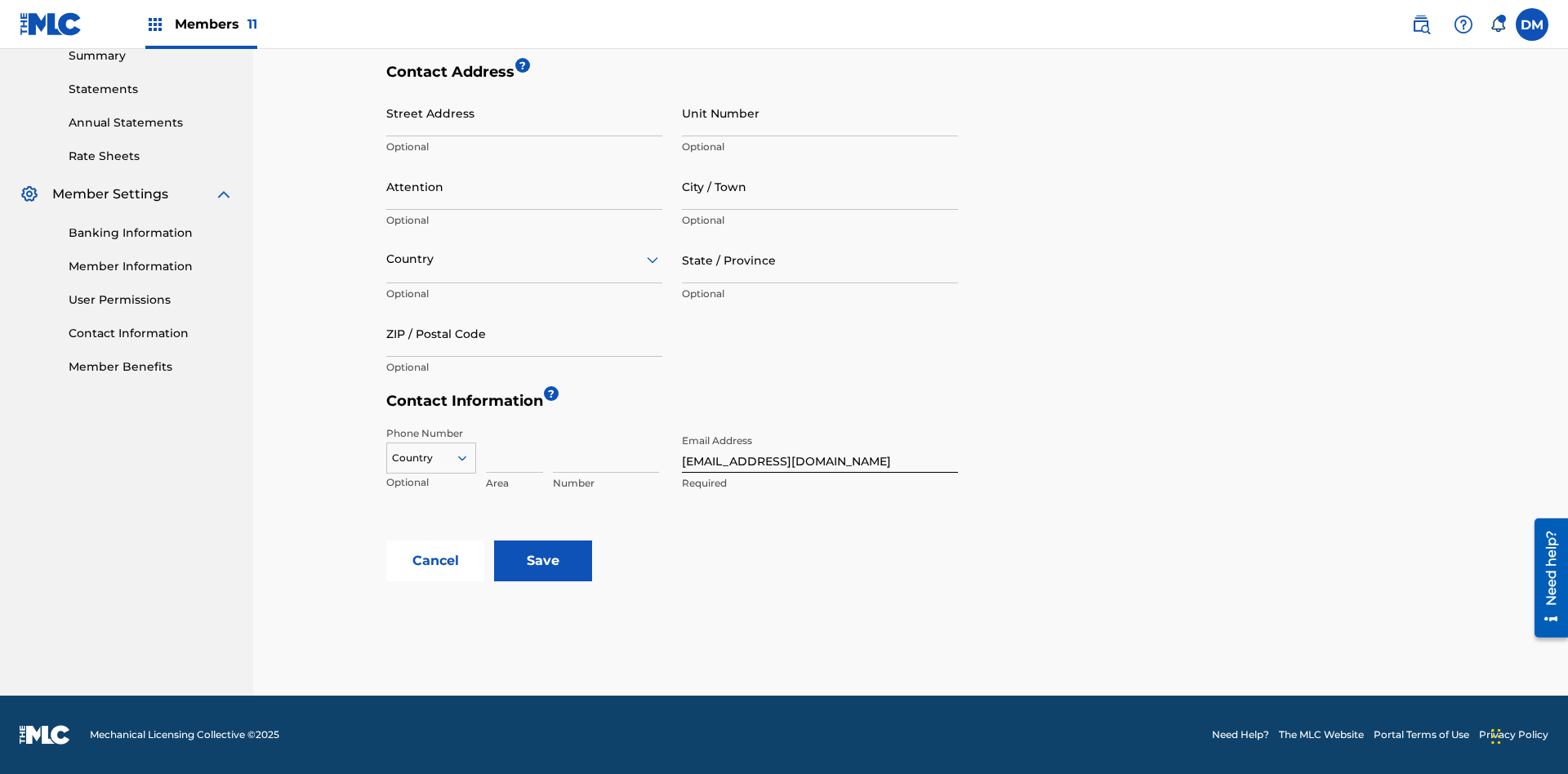
click at [820, 186] on input "City / Town" at bounding box center [819, 186] width 276 height 46
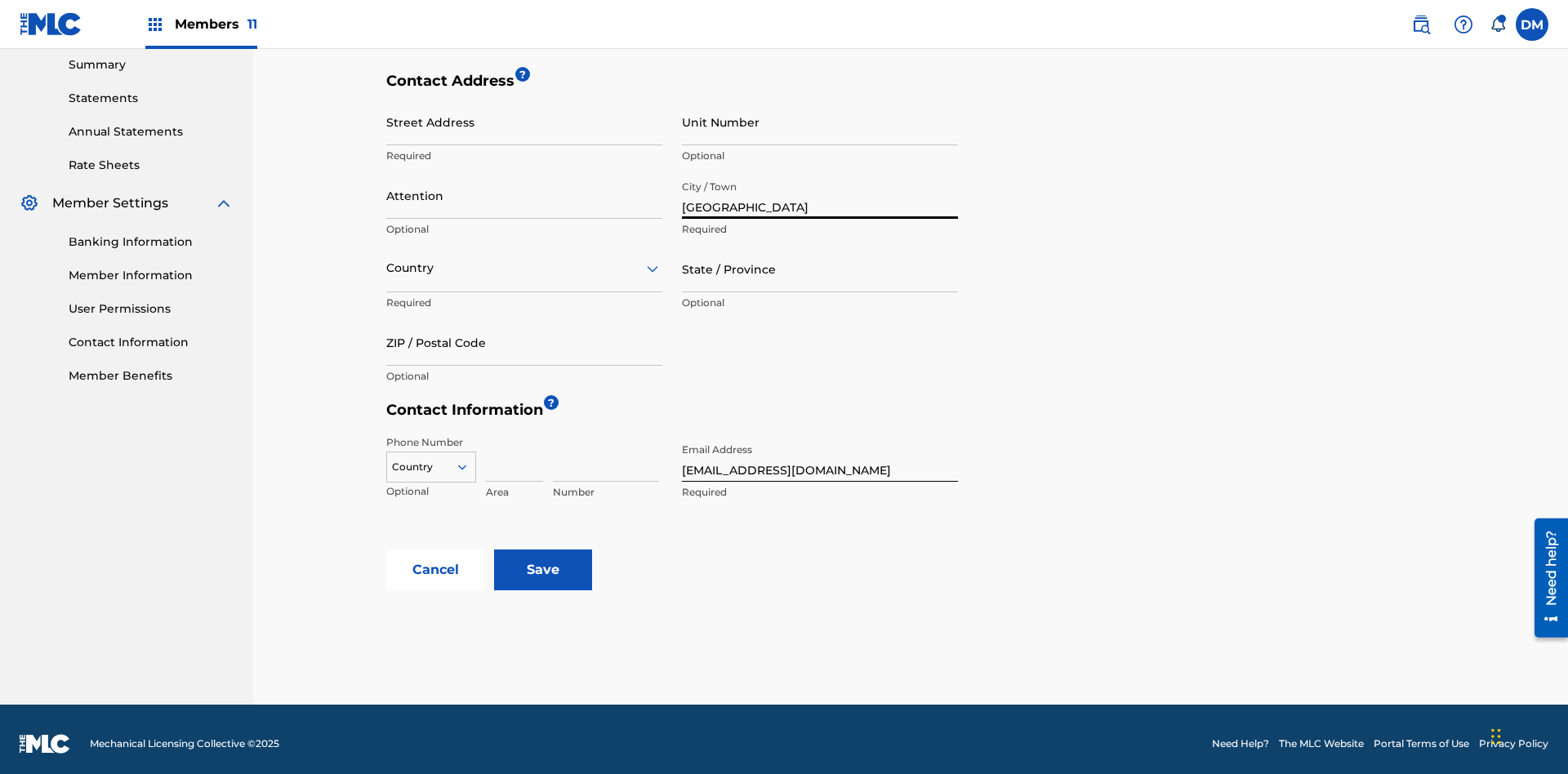
type input "[GEOGRAPHIC_DATA]"
click at [524, 122] on input "Street Address" at bounding box center [524, 121] width 276 height 46
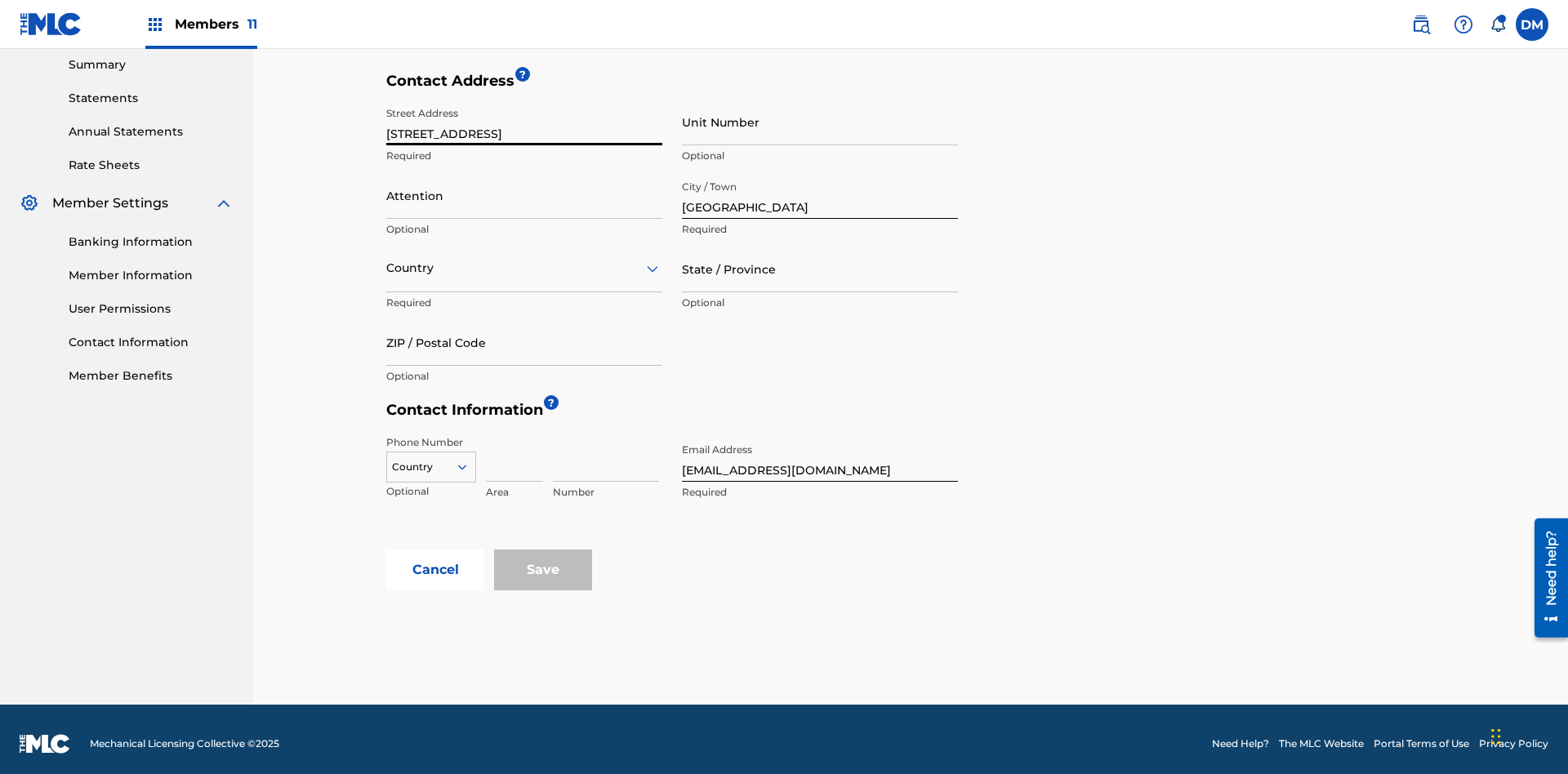
type input "[STREET_ADDRESS]"
click at [820, 122] on input "Unit Number" at bounding box center [819, 121] width 276 height 46
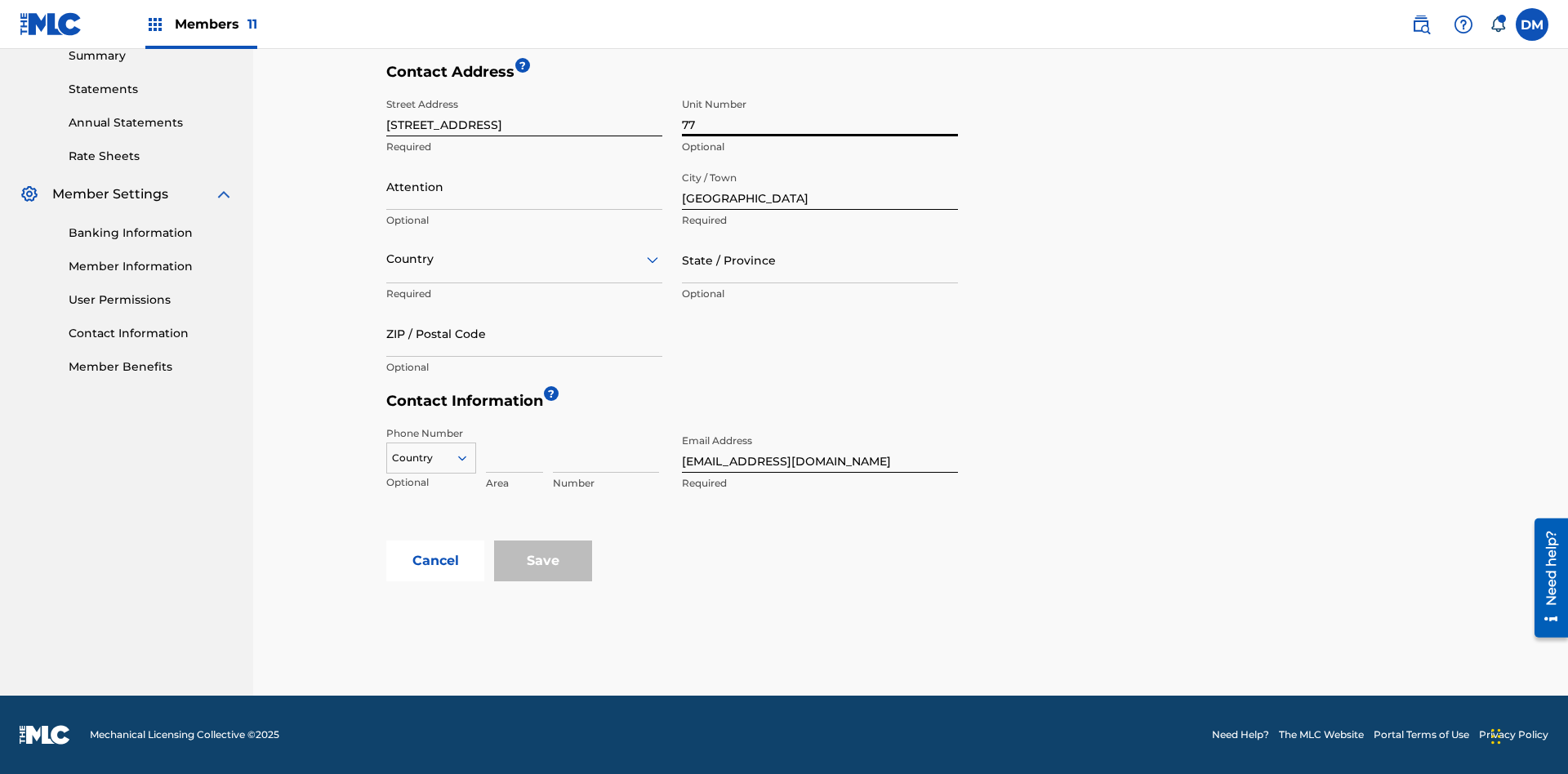
type input "77"
click at [524, 186] on input "Attention" at bounding box center [524, 186] width 276 height 46
type input "[PERSON_NAME]"
click at [387, 259] on input "text" at bounding box center [388, 259] width 4 height 17
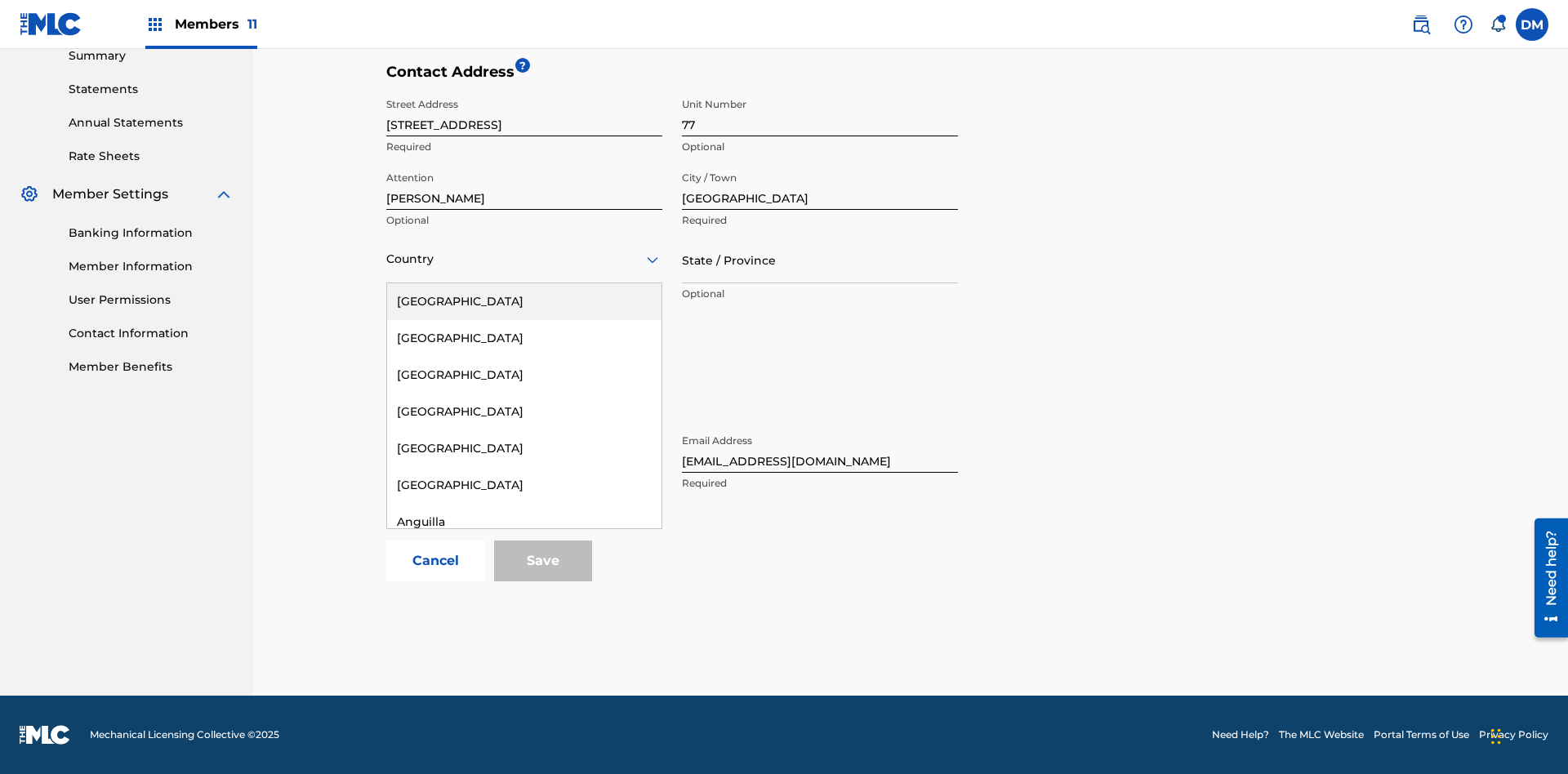
click at [524, 724] on div "[GEOGRAPHIC_DATA]" at bounding box center [524, 706] width 275 height 37
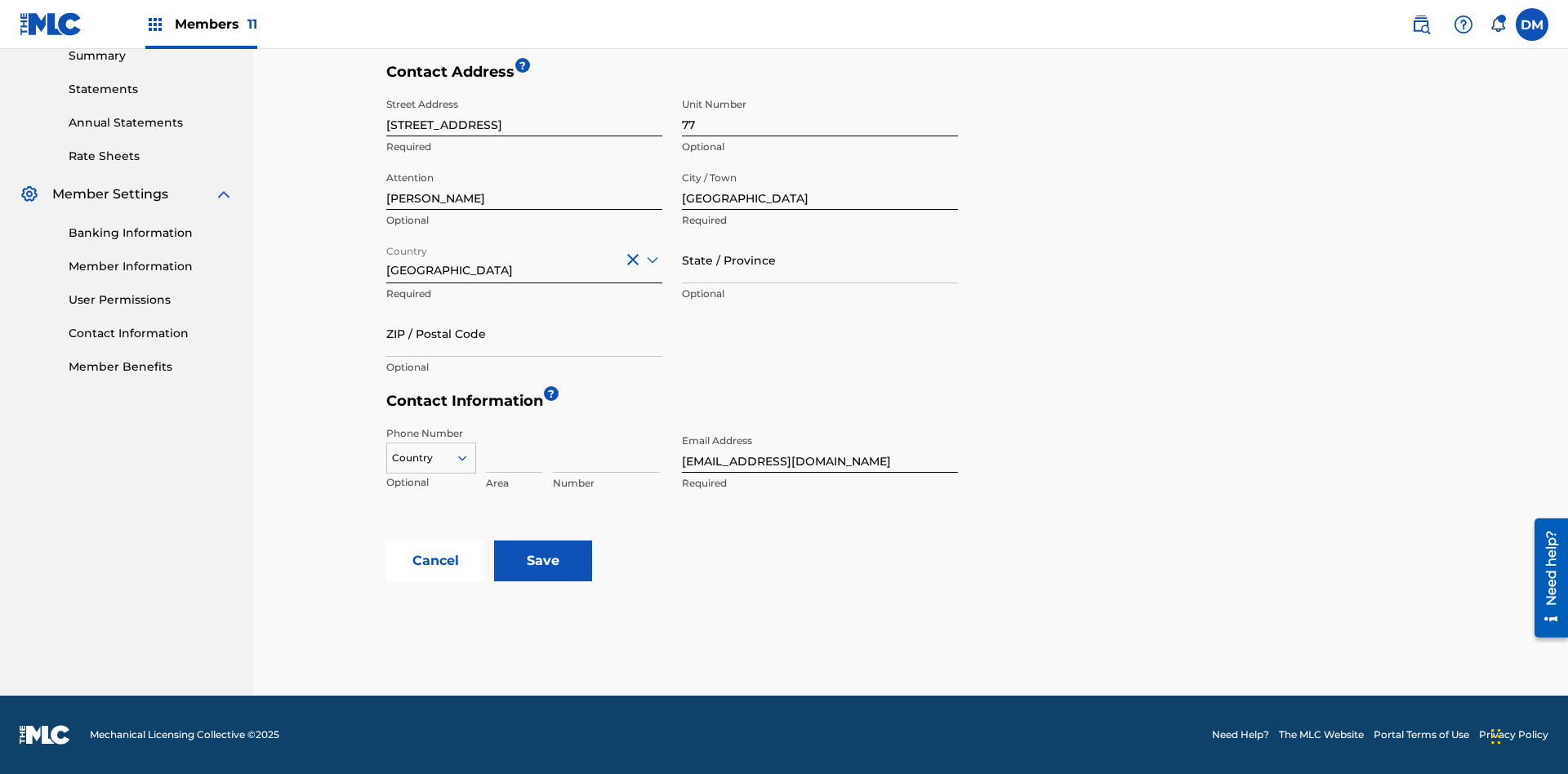
click at [820, 260] on input "State / Province" at bounding box center [819, 260] width 276 height 46
type input "[GEOGRAPHIC_DATA]"
click at [524, 334] on input "ZIP / Postal Code" at bounding box center [524, 333] width 276 height 46
type input "2060"
click at [469, 458] on icon at bounding box center [462, 458] width 14 height 14
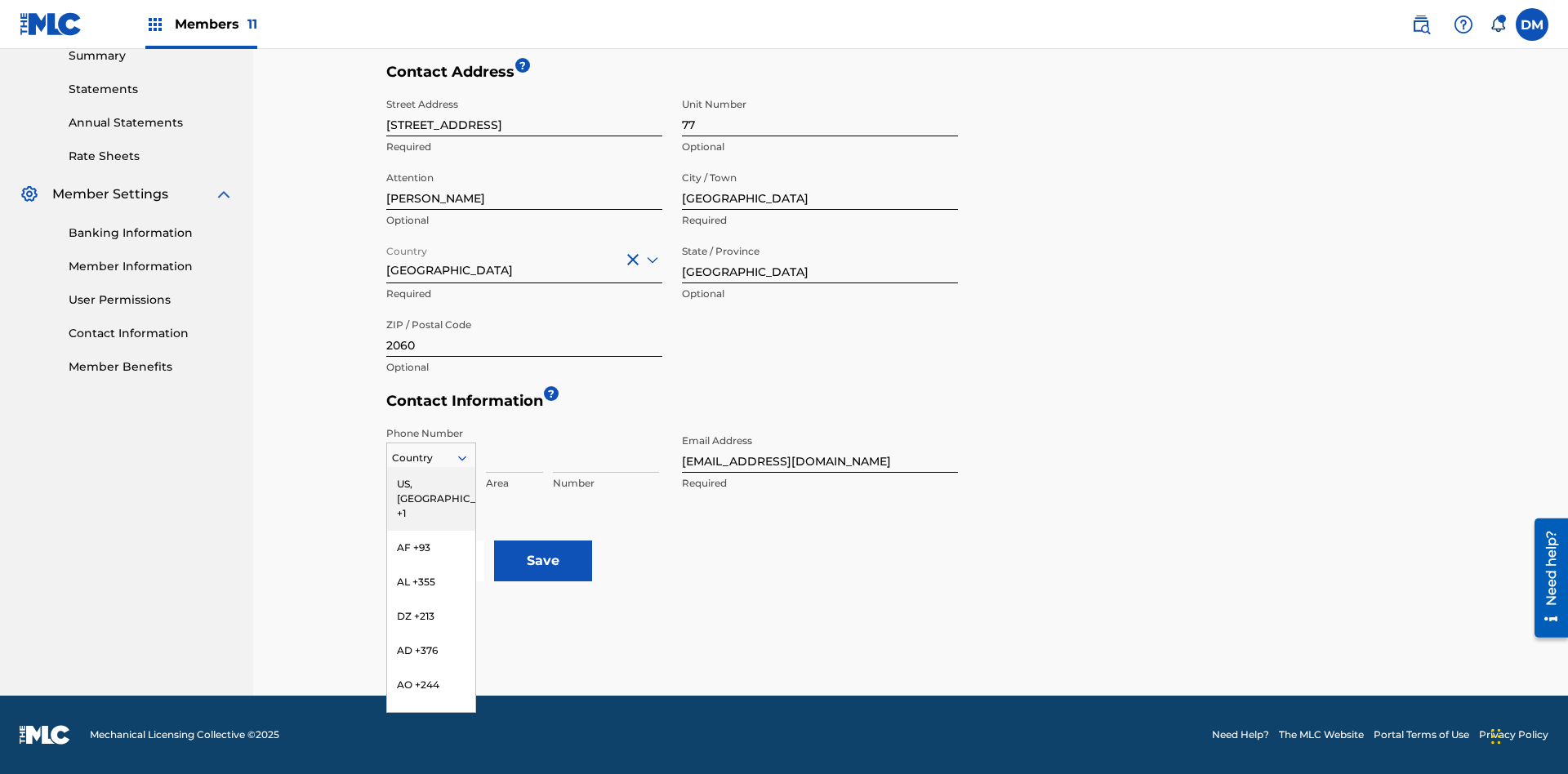
click at [515, 449] on input at bounding box center [514, 449] width 57 height 46
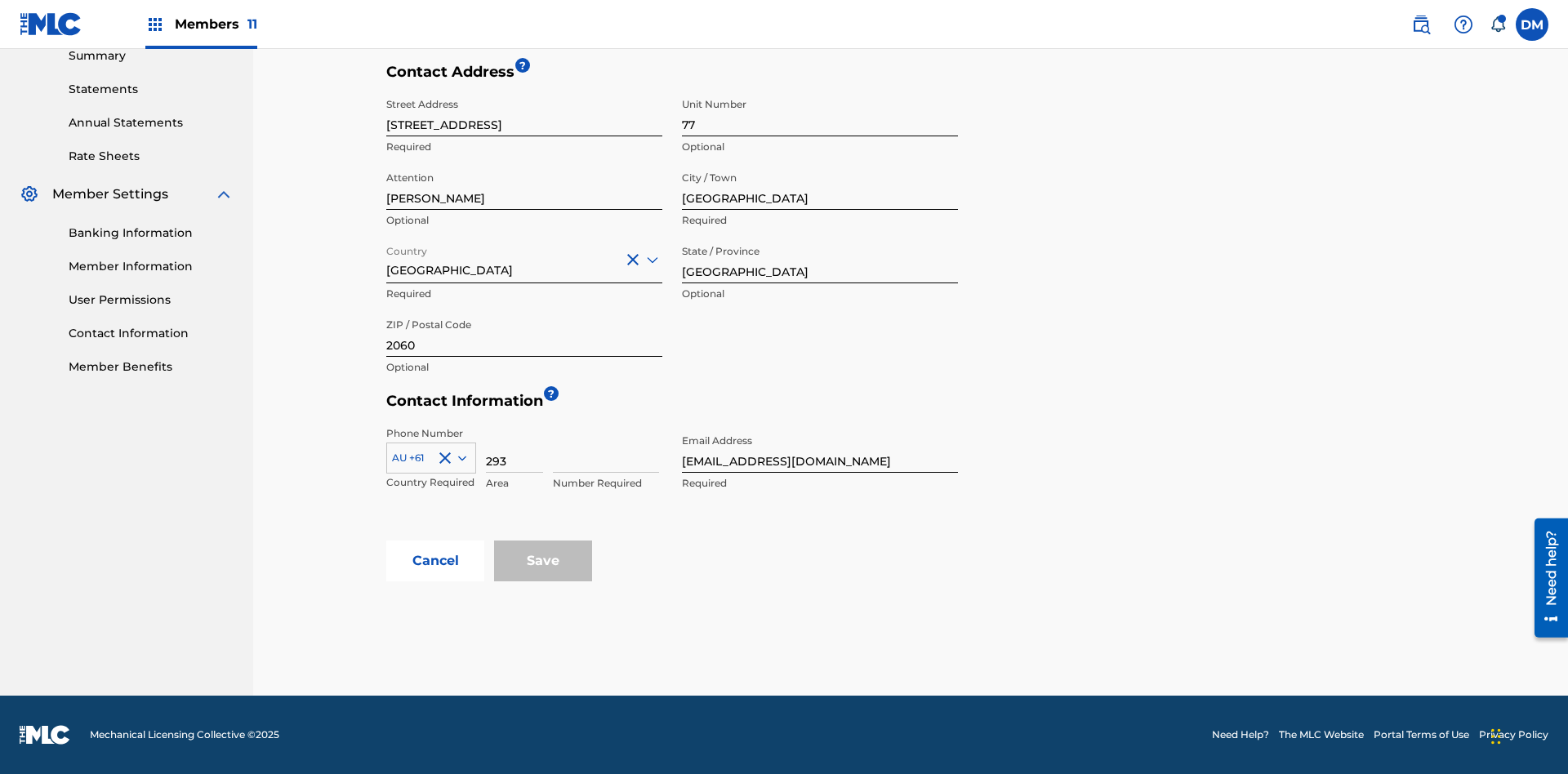
type input "293"
click at [606, 449] on input at bounding box center [606, 449] width 106 height 46
type input "9199000"
click at [820, 449] on input "[EMAIL_ADDRESS][DOMAIN_NAME]" at bounding box center [819, 449] width 276 height 46
type input "[EMAIL_ADDRESS][DOMAIN_NAME]"
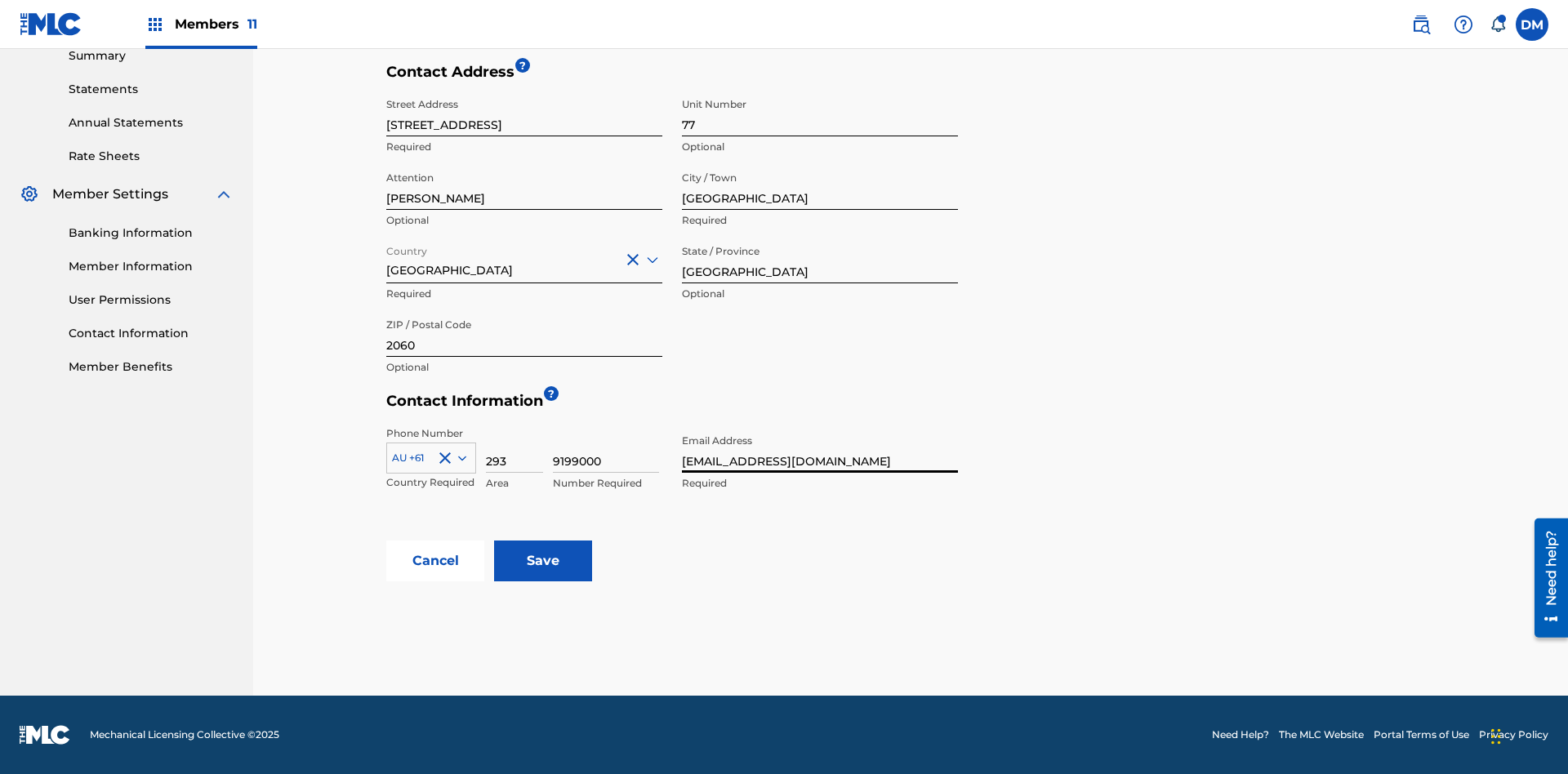
click at [543, 562] on input "Save" at bounding box center [543, 561] width 98 height 41
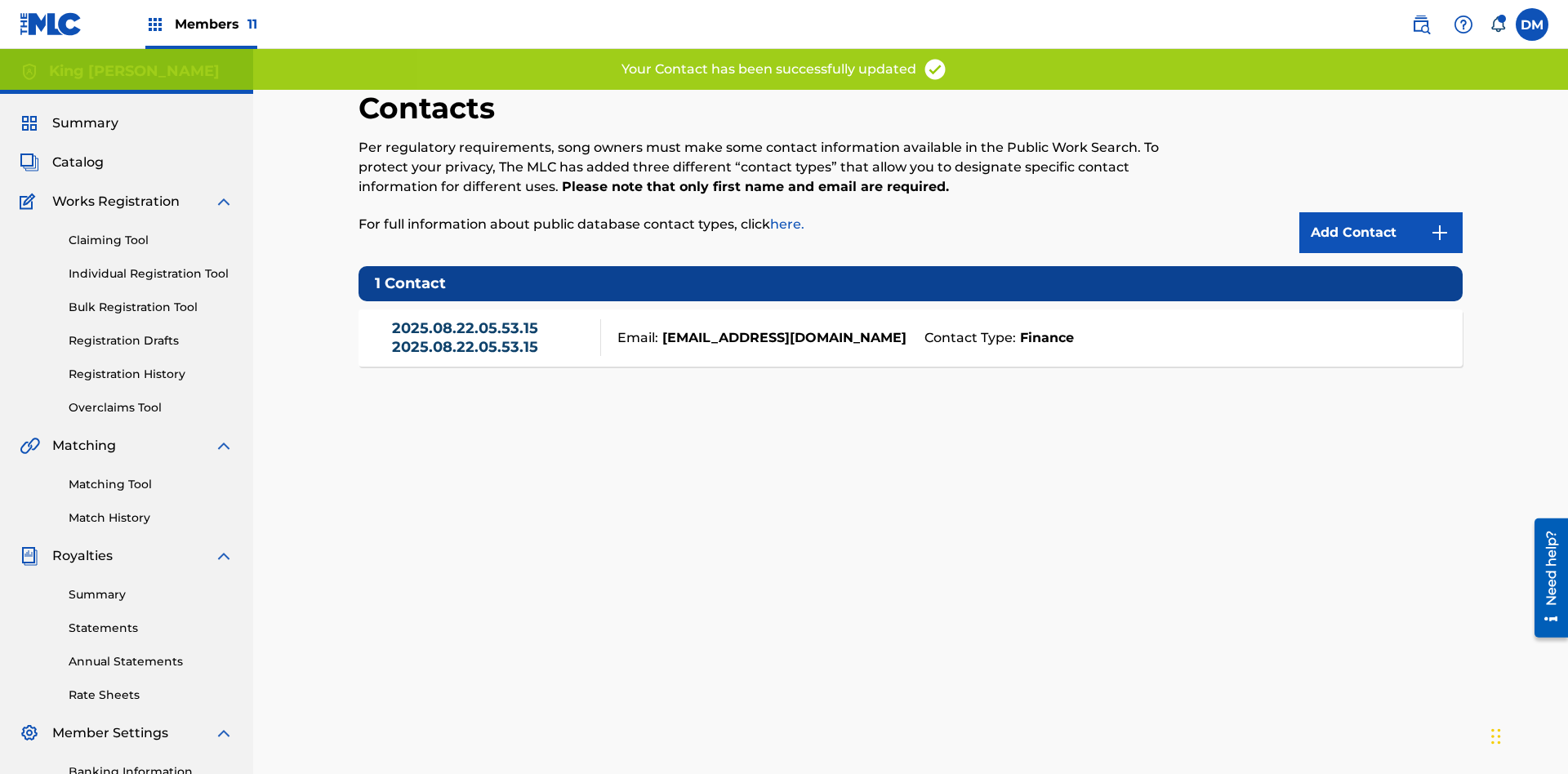
scroll to position [239, 0]
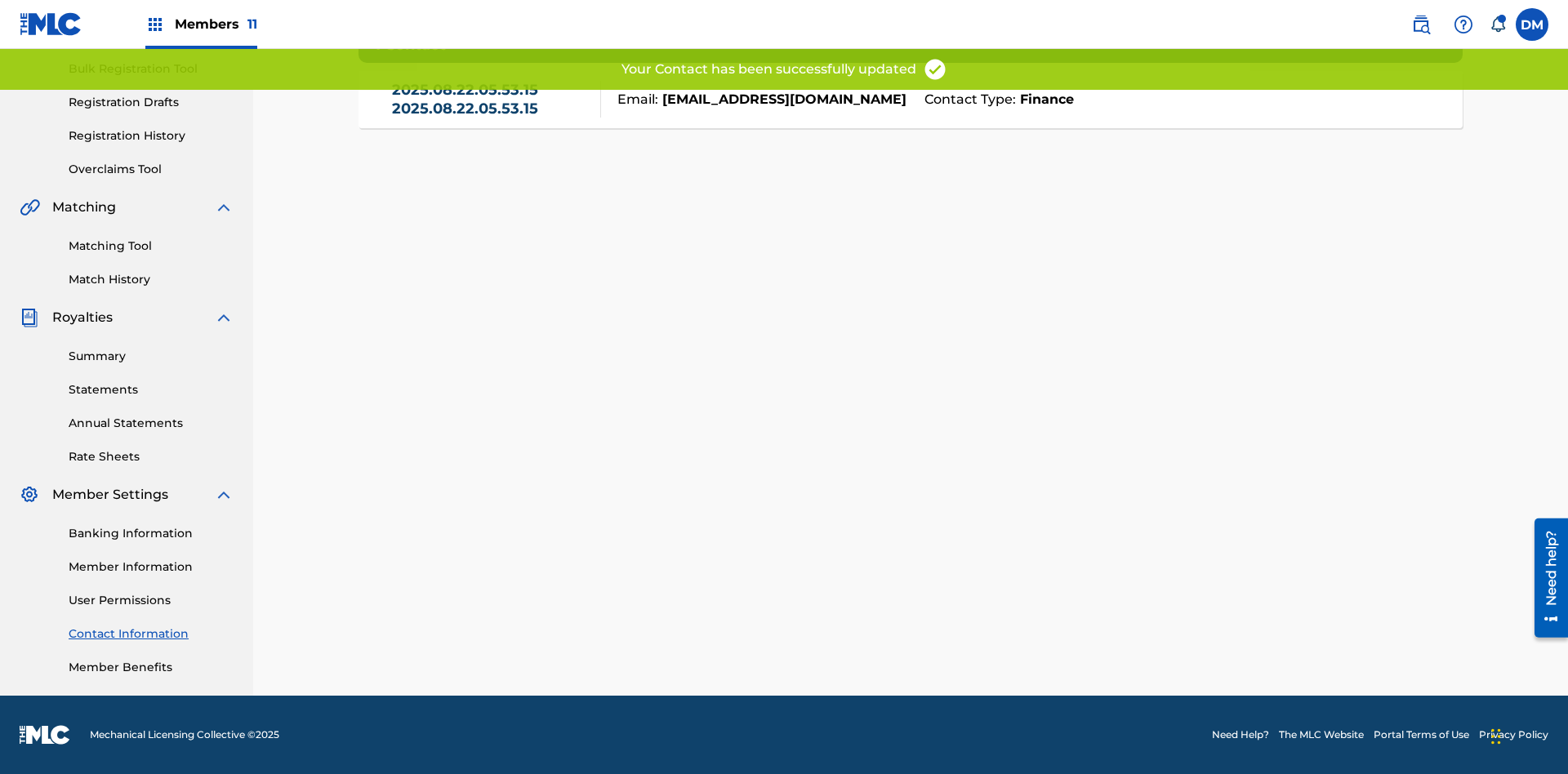
click at [151, 634] on link "Contact Information" at bounding box center [151, 634] width 165 height 17
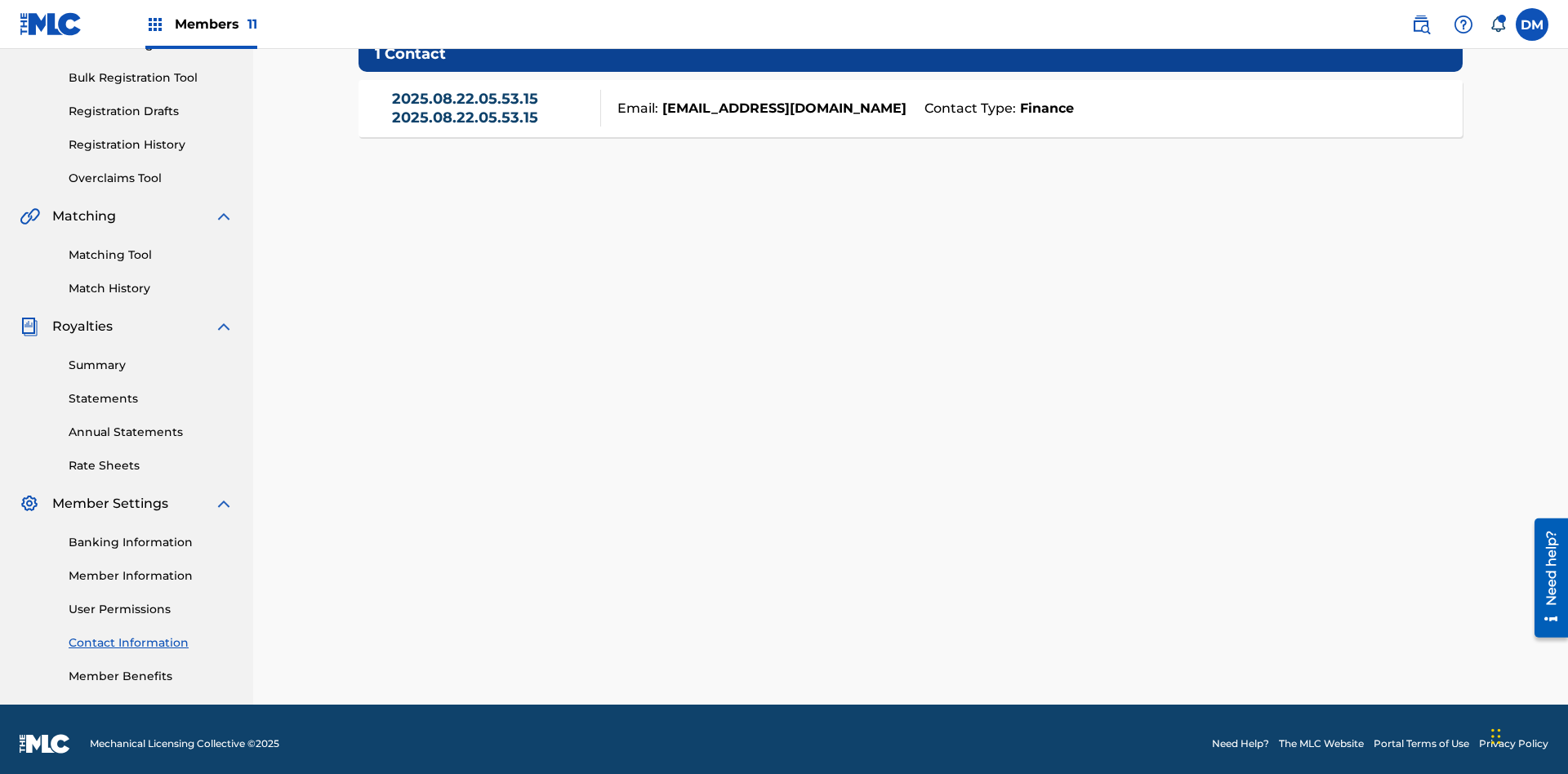
scroll to position [222, 0]
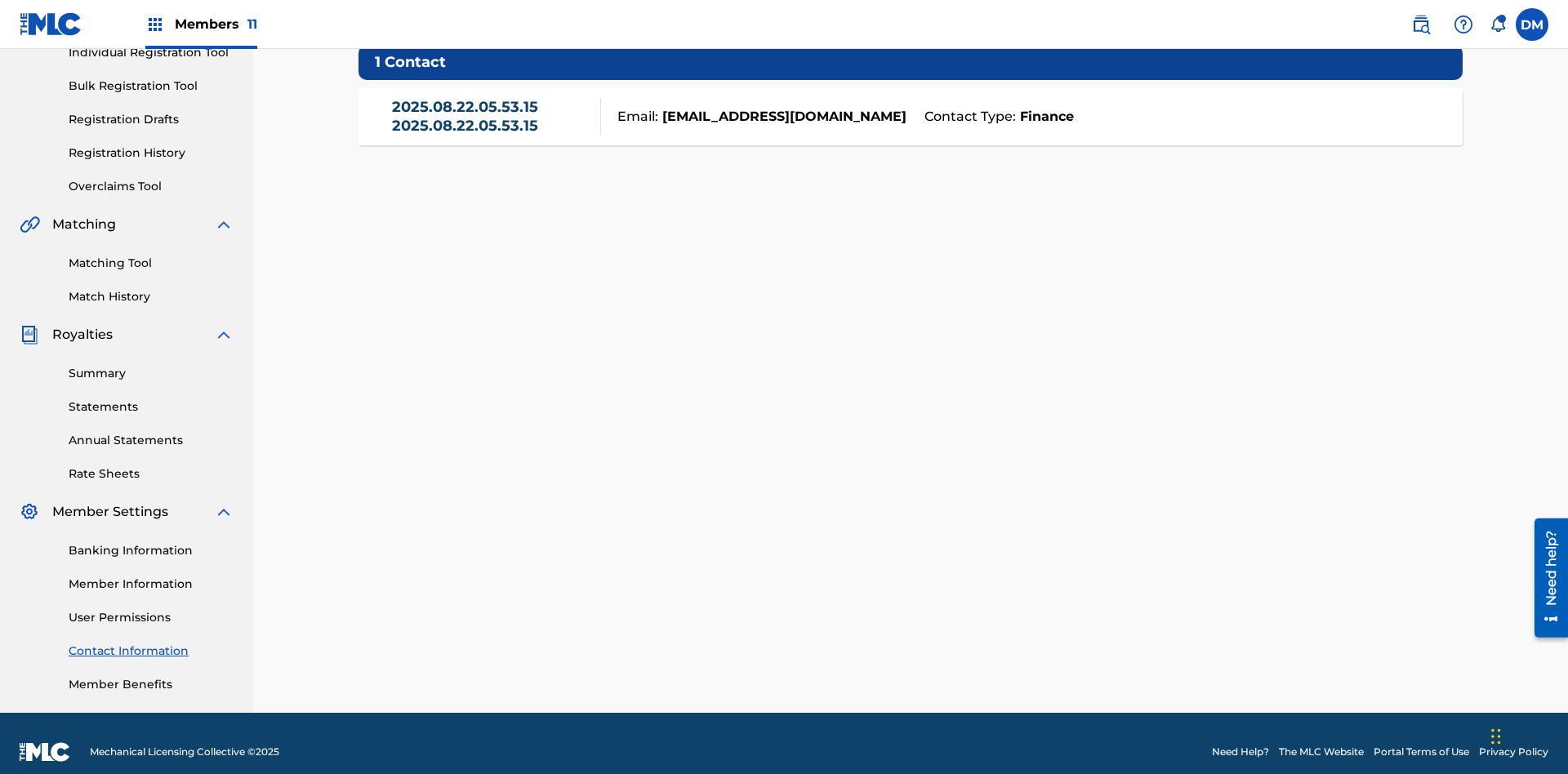
click at [492, 116] on link "2025.08.22.05.53.15 2025.08.22.05.53.15" at bounding box center [493, 116] width 201 height 37
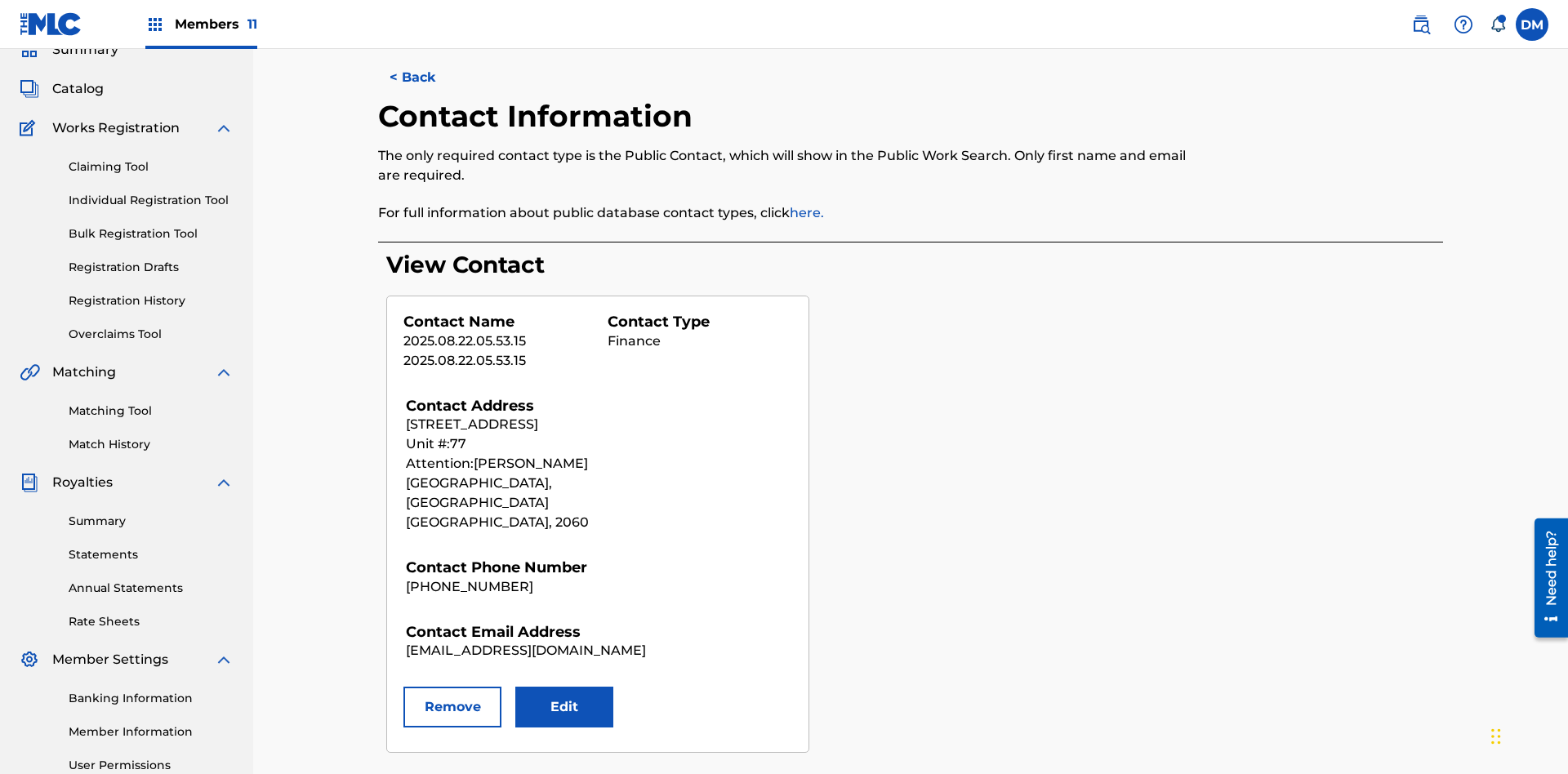
scroll to position [239, 0]
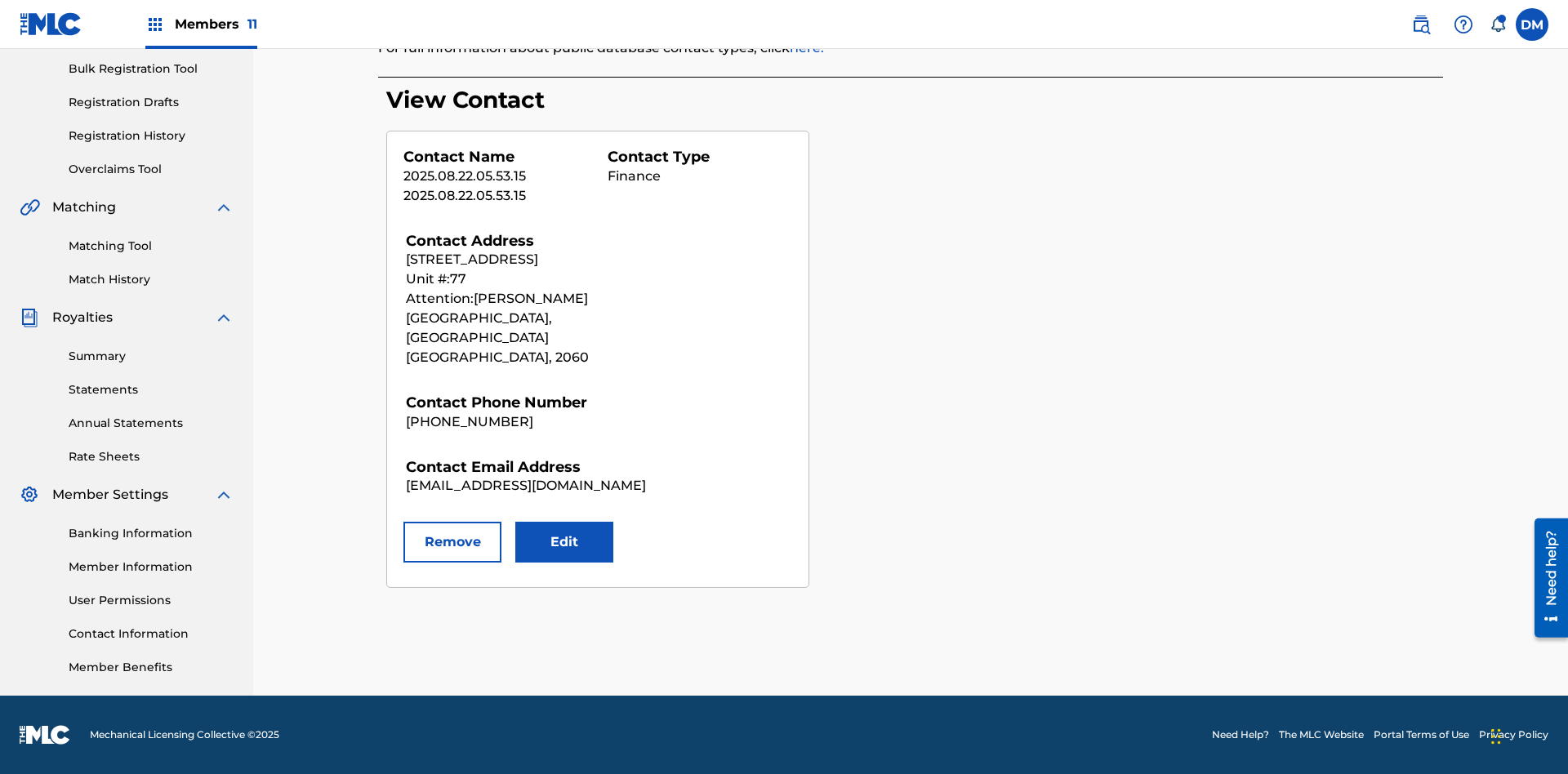
click at [452, 523] on button "Remove" at bounding box center [452, 542] width 98 height 41
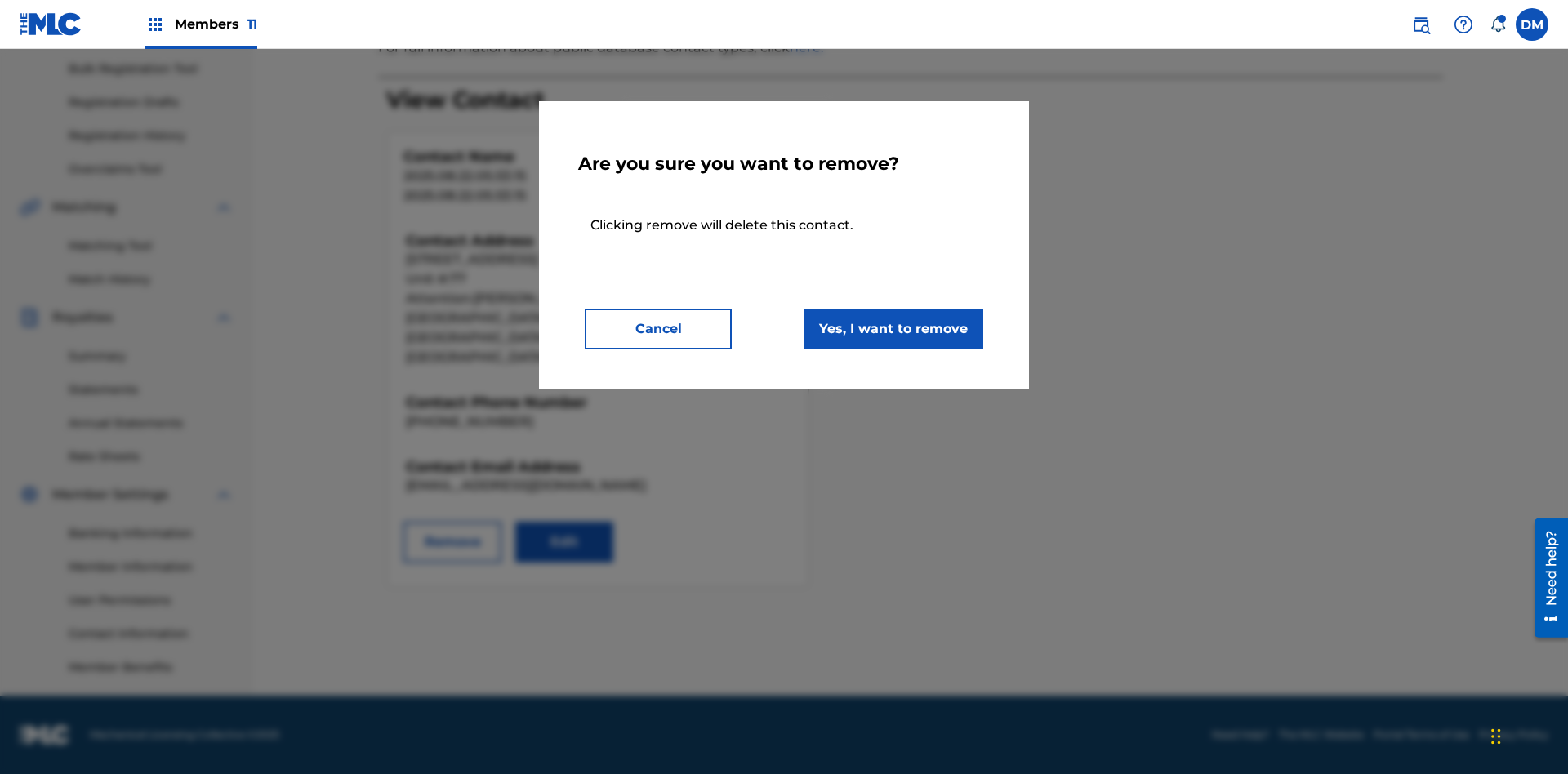
click at [893, 328] on button "Yes, I want to remove" at bounding box center [893, 328] width 180 height 41
